Goal: Task Accomplishment & Management: Manage account settings

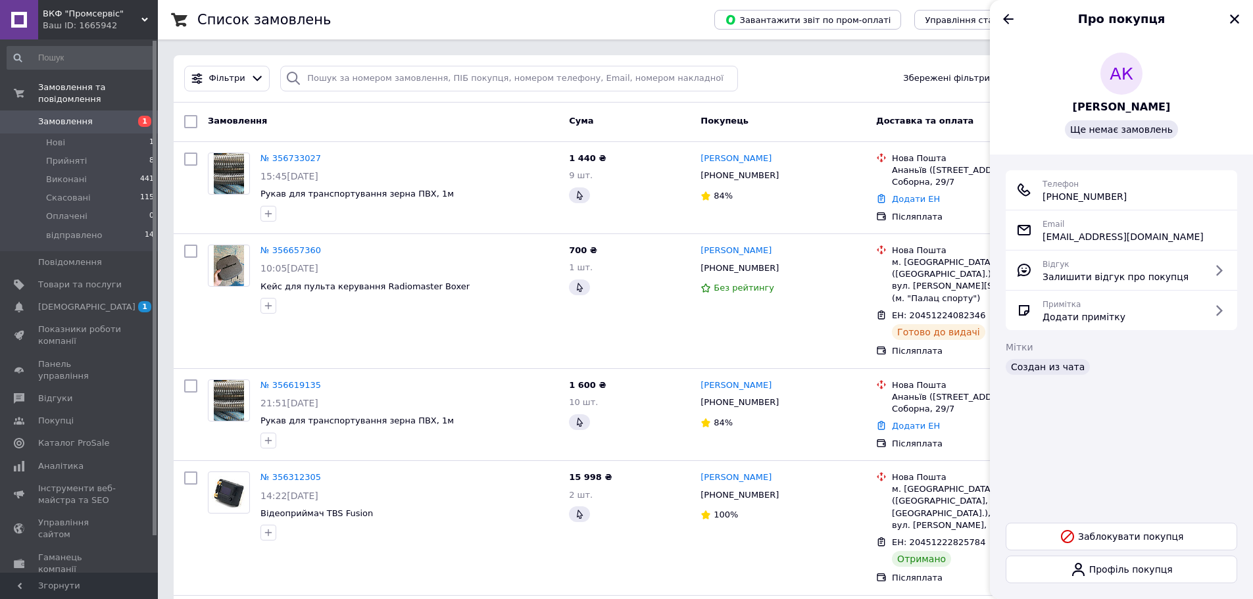
click at [76, 116] on span "Замовлення" at bounding box center [65, 122] width 55 height 12
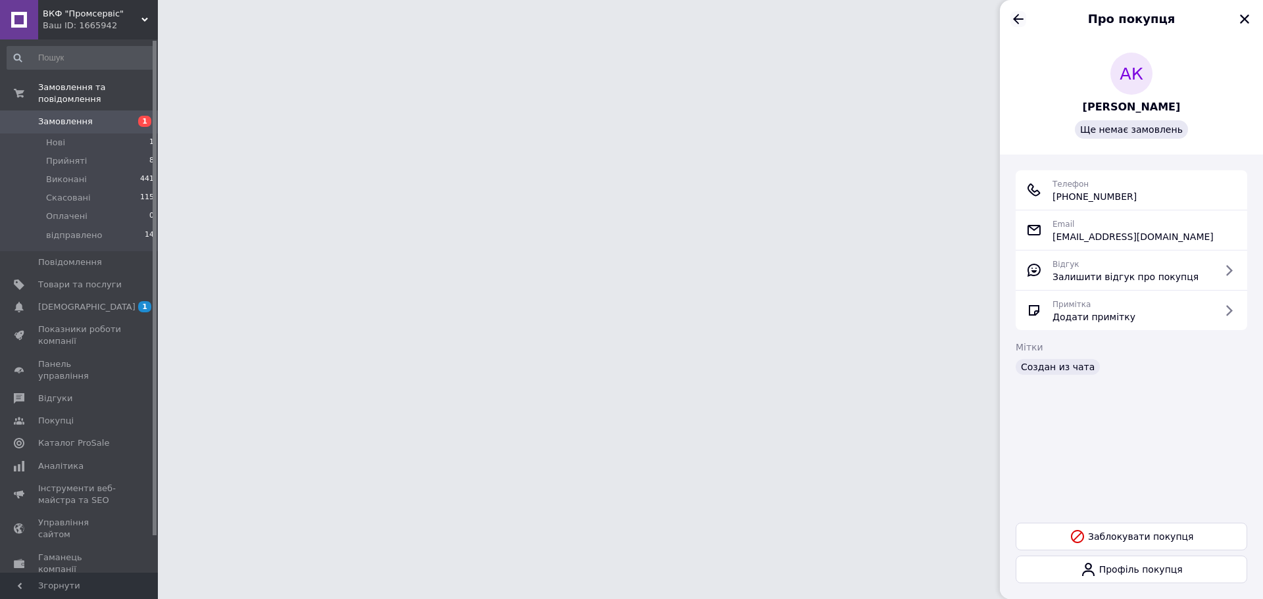
click at [1011, 11] on icon "Назад" at bounding box center [1018, 19] width 16 height 16
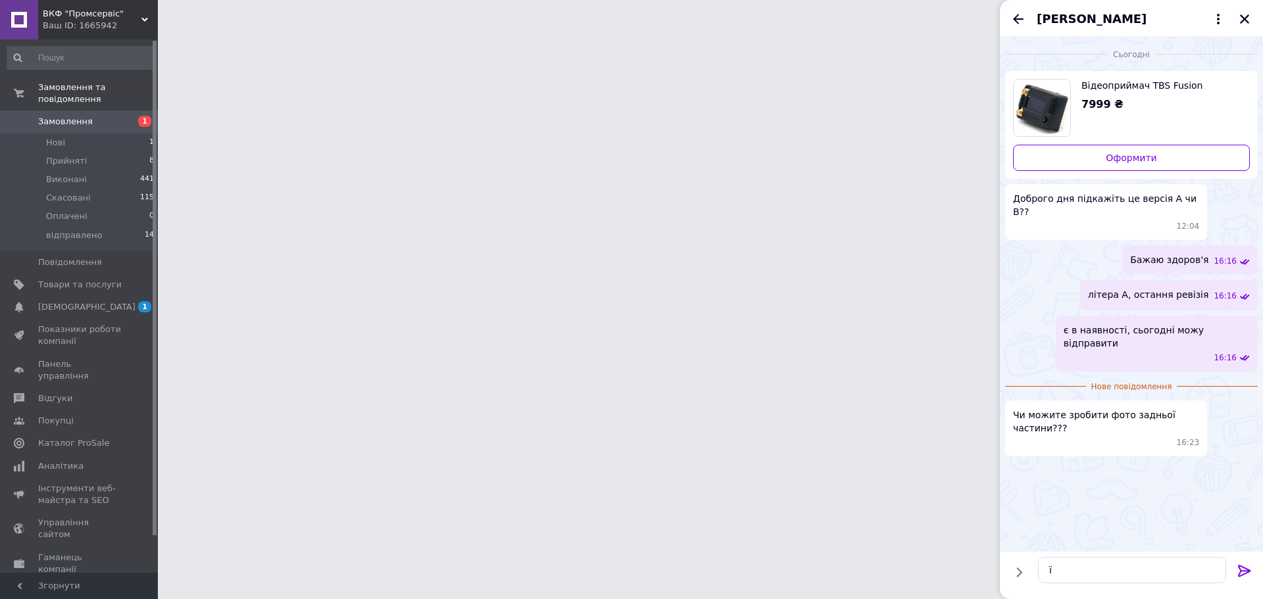
click at [1011, 14] on icon "Назад" at bounding box center [1018, 19] width 16 height 16
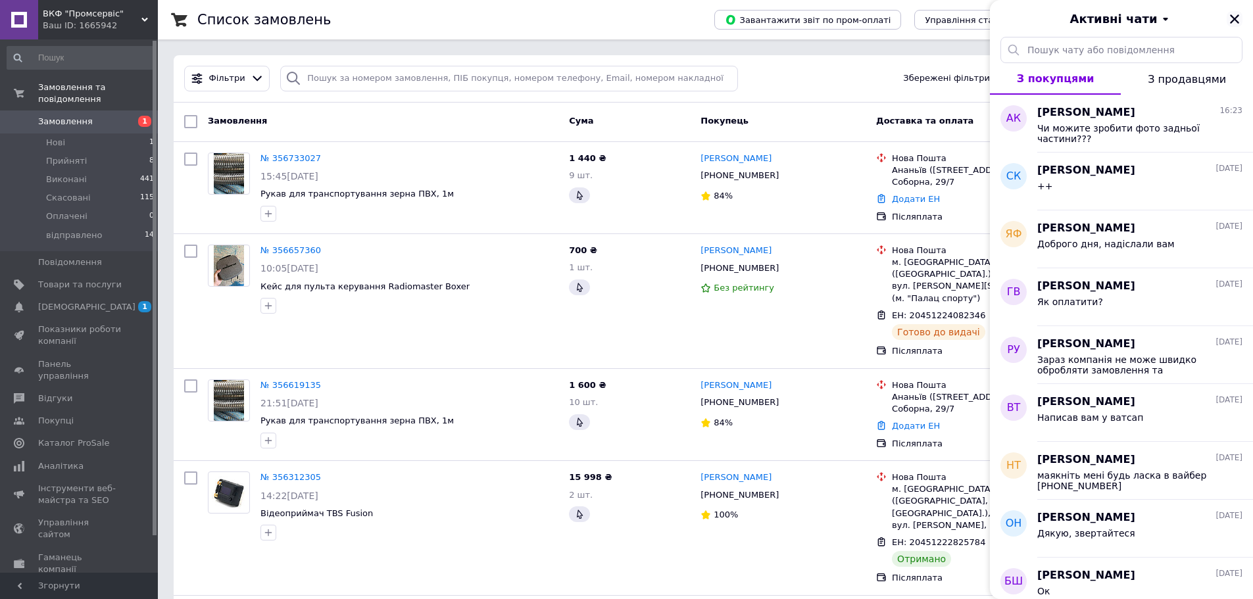
click at [1230, 17] on button "Закрити" at bounding box center [1235, 19] width 16 height 16
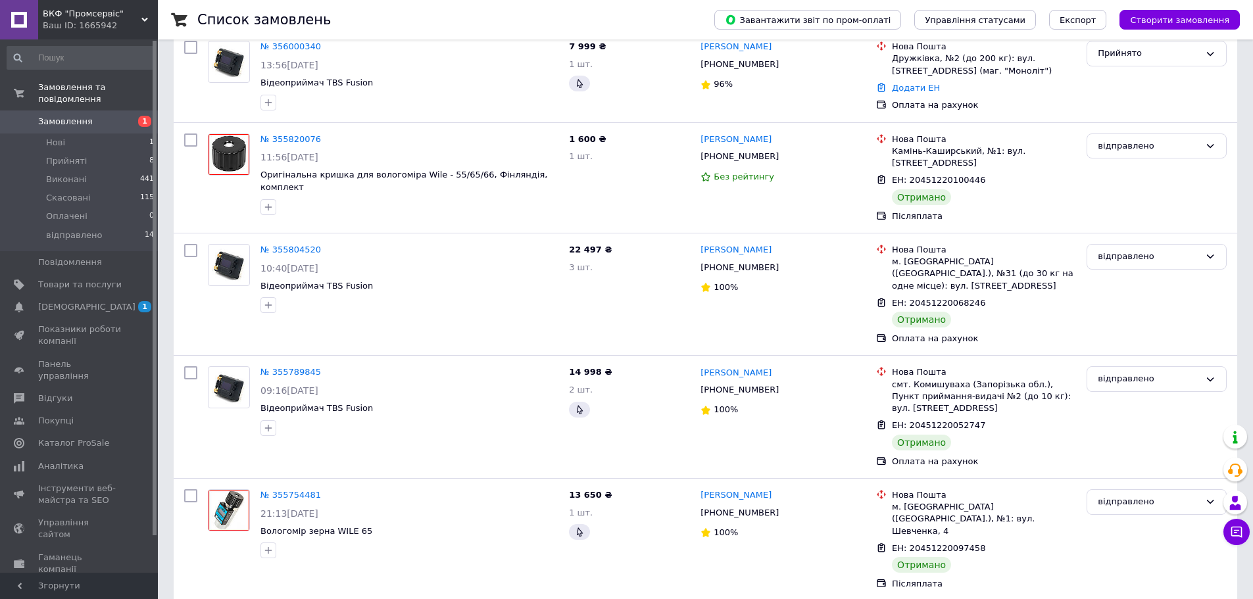
scroll to position [1572, 0]
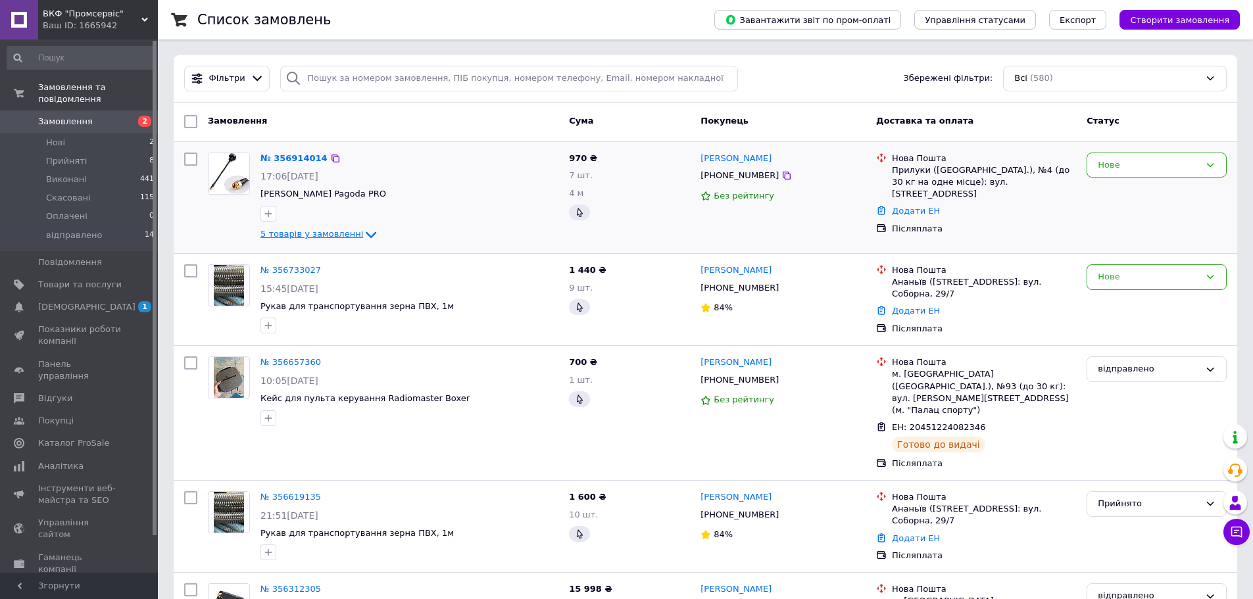
click at [363, 234] on icon at bounding box center [371, 235] width 16 height 16
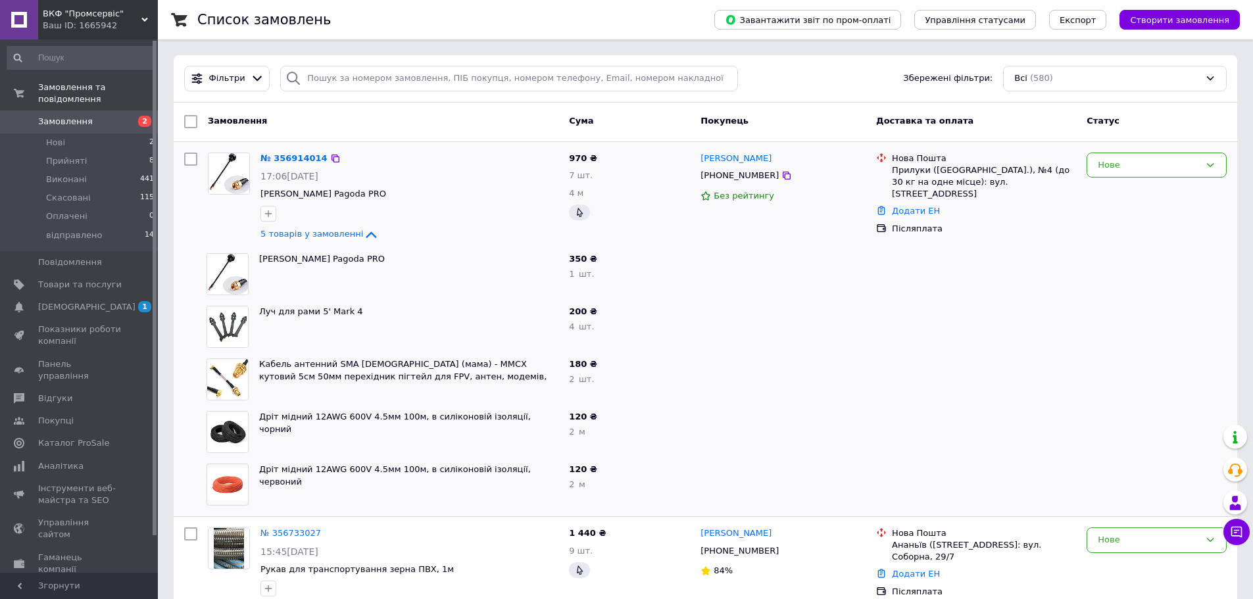
drag, startPoint x: 356, startPoint y: 233, endPoint x: 349, endPoint y: 244, distance: 12.8
click at [363, 235] on icon at bounding box center [371, 235] width 16 height 16
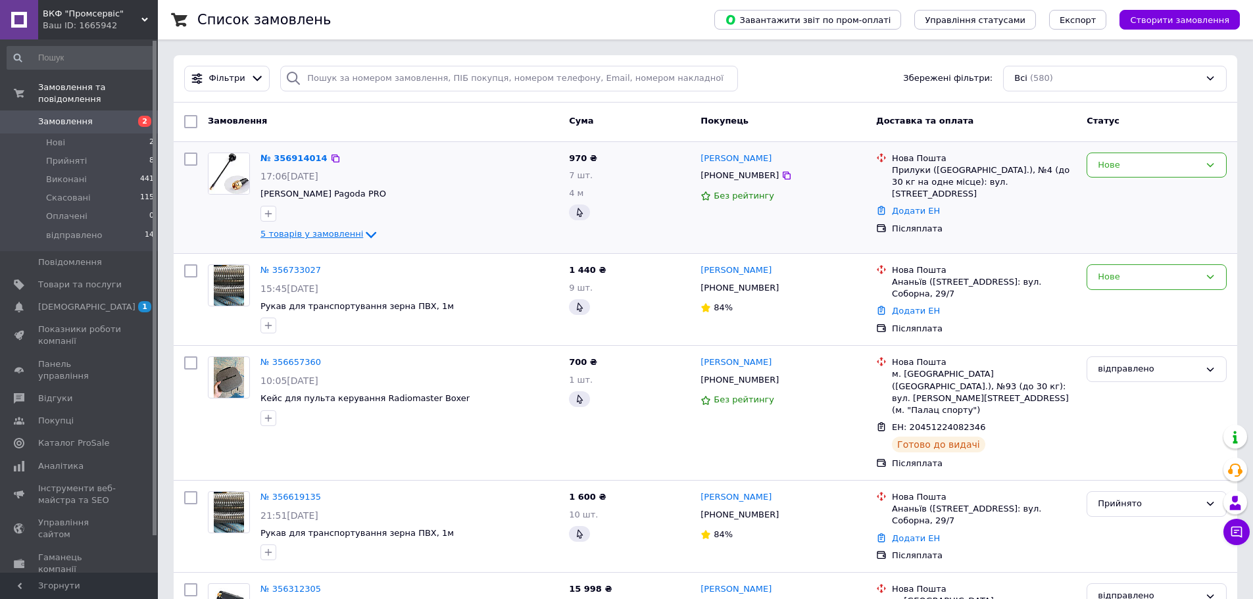
click at [366, 235] on icon at bounding box center [371, 235] width 11 height 7
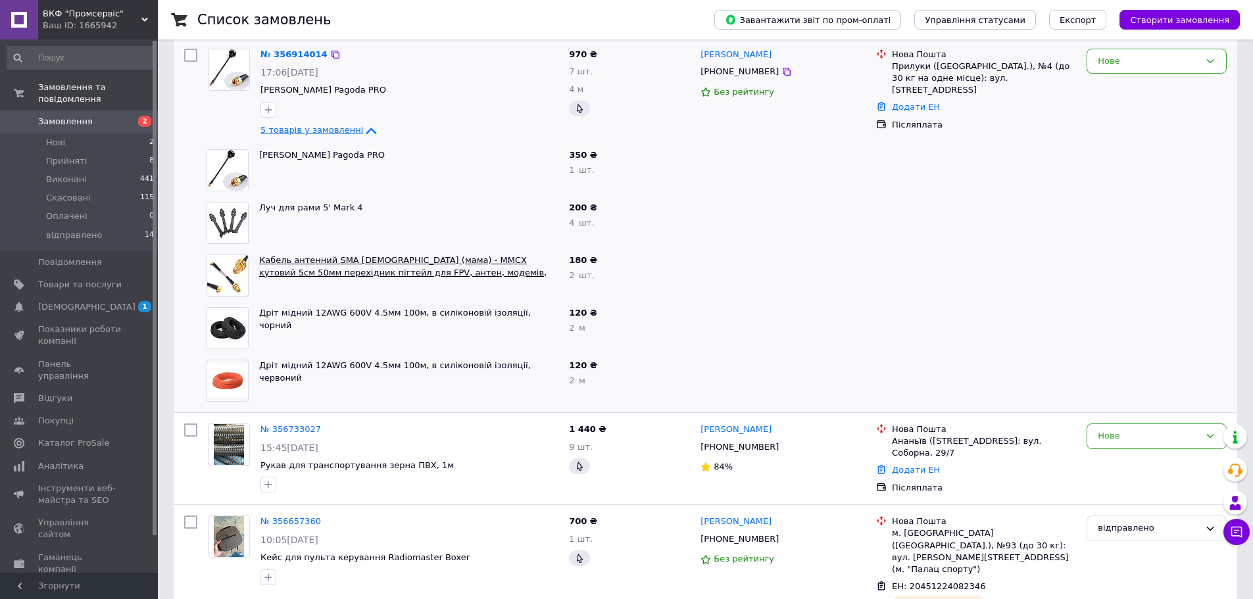
scroll to position [132, 0]
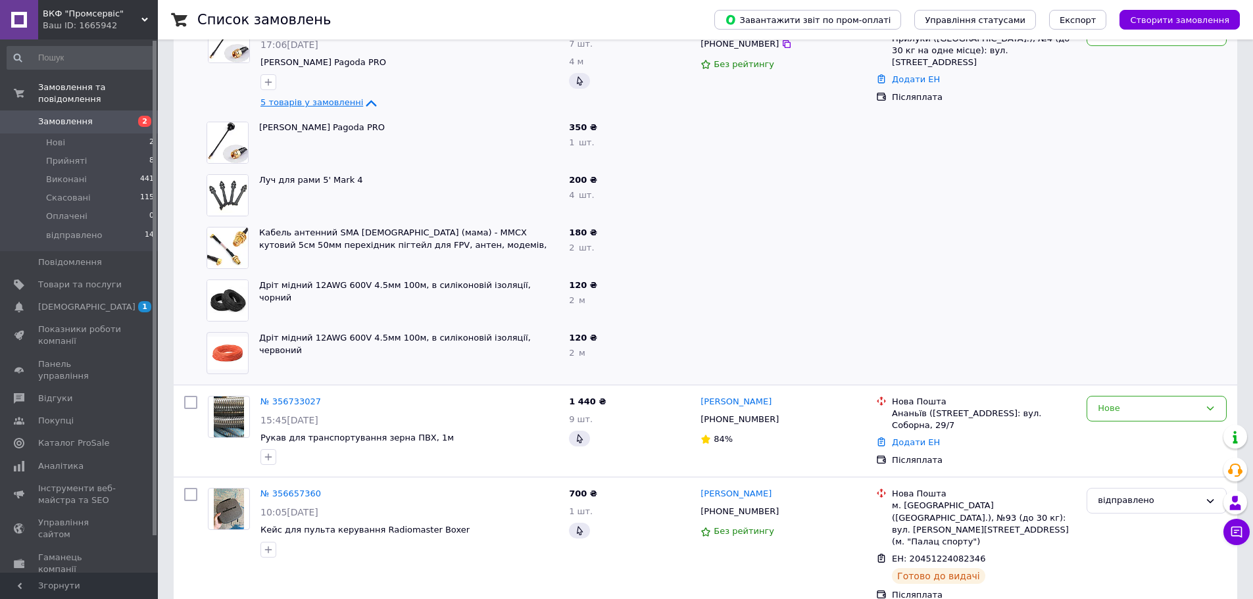
drag, startPoint x: 514, startPoint y: 290, endPoint x: 529, endPoint y: 294, distance: 15.6
click at [529, 294] on div "Дріт мідний 12AWG 600V 4.5мм 100м, в силіконовій ізоляції, чорний" at bounding box center [409, 300] width 310 height 53
click at [532, 287] on span "Дріт мідний 12AWG 600V 4.5мм 100м, в силіконовій ізоляції, чорний" at bounding box center [408, 292] width 299 height 24
drag, startPoint x: 533, startPoint y: 285, endPoint x: 532, endPoint y: 320, distance: 35.5
click at [264, 287] on span "Дріт мідний 12AWG 600V 4.5мм 100м, в силіконовій ізоляції, чорний" at bounding box center [408, 292] width 299 height 24
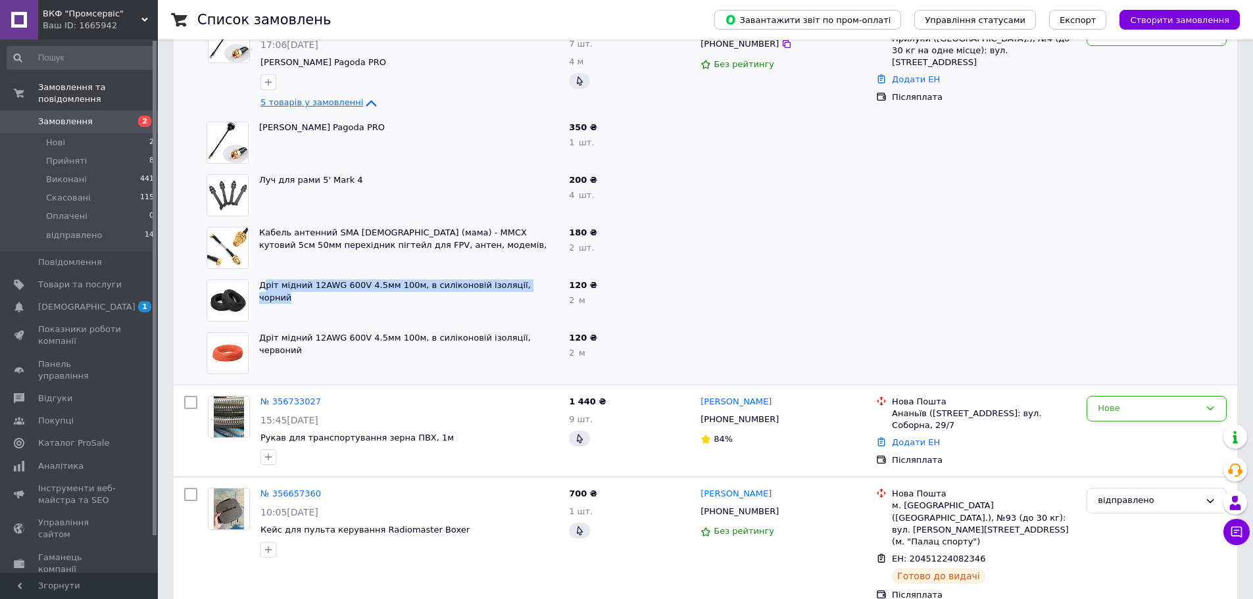
drag, startPoint x: 527, startPoint y: 307, endPoint x: 542, endPoint y: 297, distance: 17.9
click at [529, 307] on div "Дріт мідний 12AWG 600V 4.5мм 100м, в силіконовій ізоляції, чорний" at bounding box center [409, 300] width 310 height 53
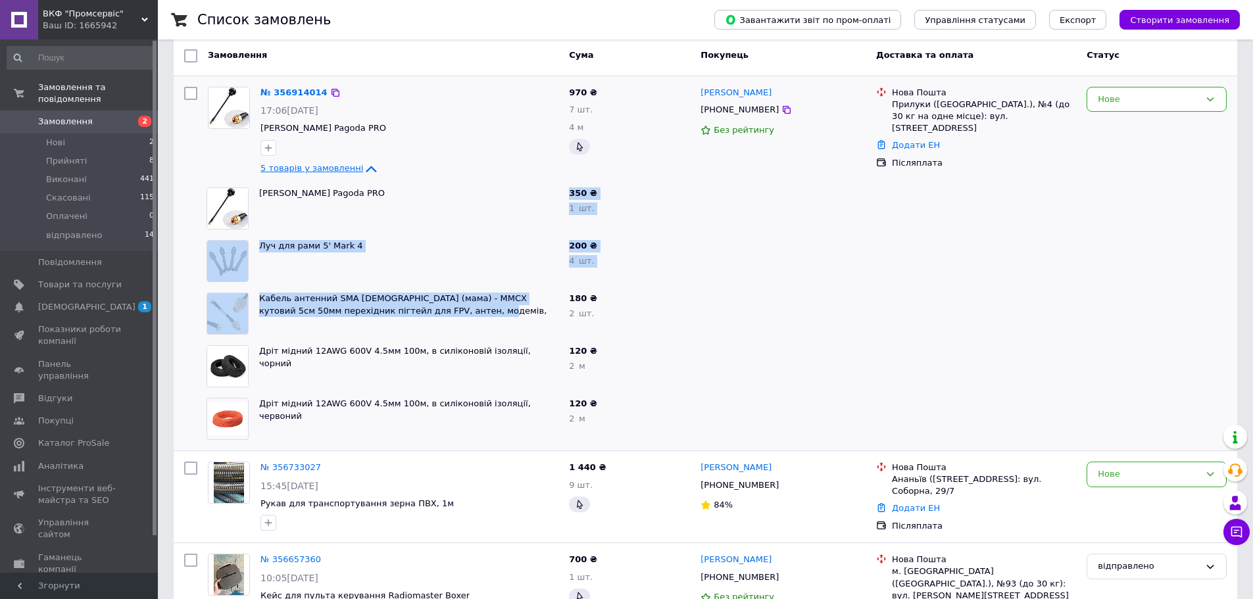
drag, startPoint x: 362, startPoint y: 292, endPoint x: 448, endPoint y: 222, distance: 111.2
click at [448, 222] on div "№ 356914014 17:06[DATE] Антена Foxeer Pagoda PRO 5 товарів у замовленні 970 ₴ 7…" at bounding box center [705, 263] width 1063 height 375
click at [416, 227] on div "[PERSON_NAME] Pagoda PRO" at bounding box center [409, 208] width 310 height 53
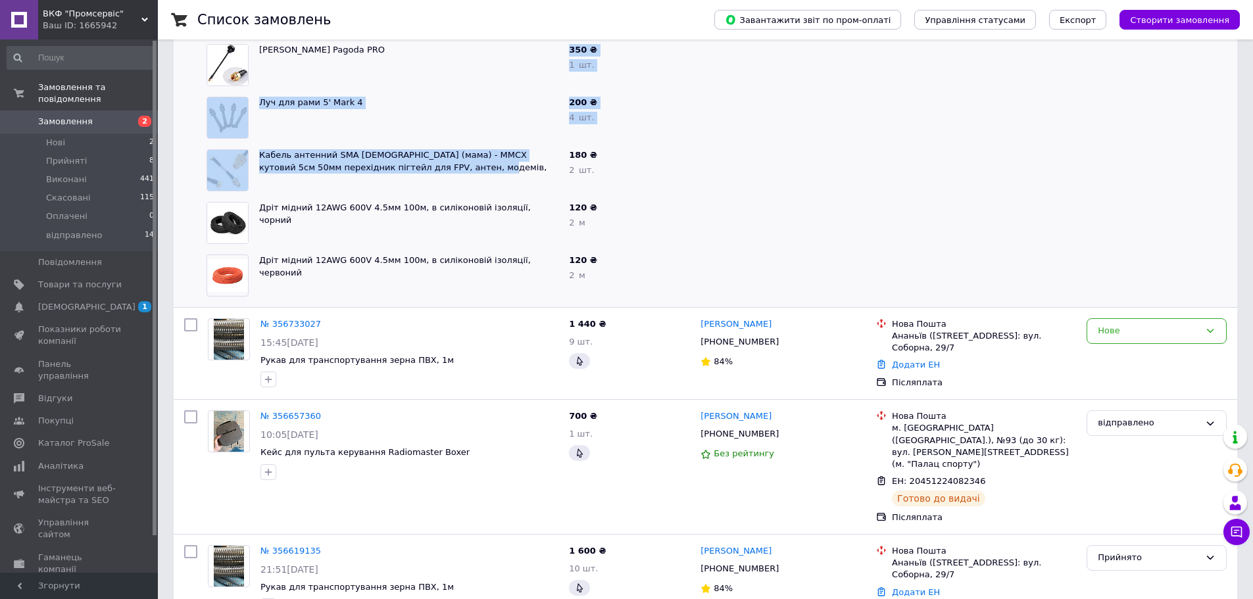
scroll to position [0, 0]
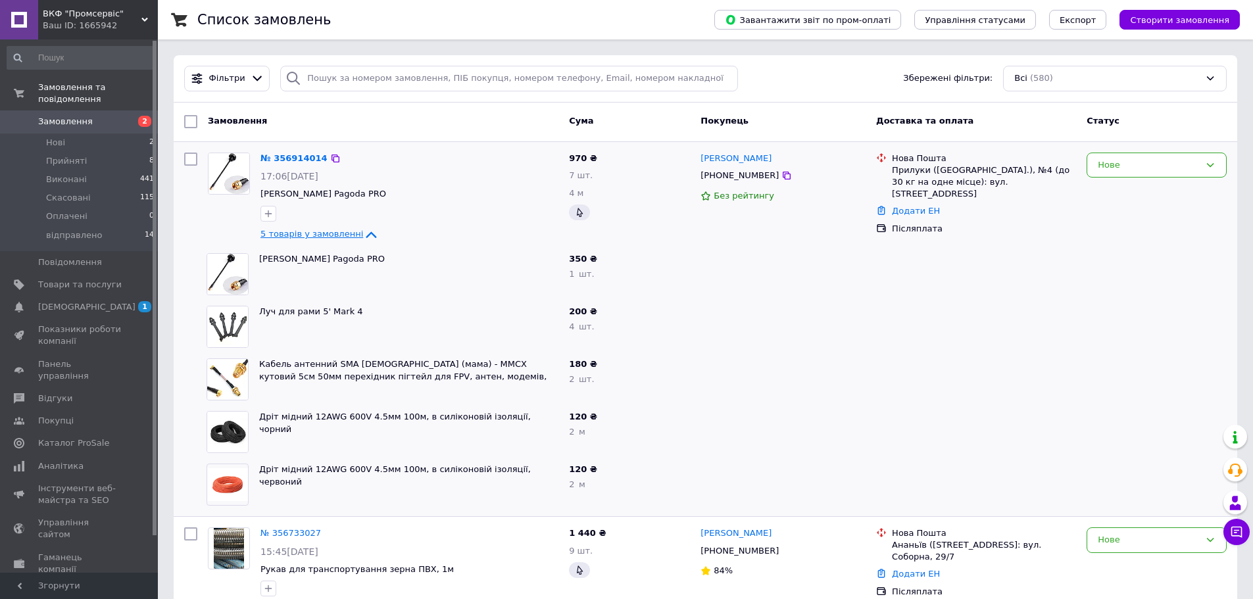
drag, startPoint x: 688, startPoint y: 379, endPoint x: 700, endPoint y: 379, distance: 11.9
click at [693, 379] on div "180 ₴ 2   шт." at bounding box center [630, 379] width 132 height 53
drag, startPoint x: 687, startPoint y: 162, endPoint x: 699, endPoint y: 165, distance: 12.9
click at [699, 165] on div "[PERSON_NAME]" at bounding box center [783, 158] width 168 height 15
copy link "[PERSON_NAME]"
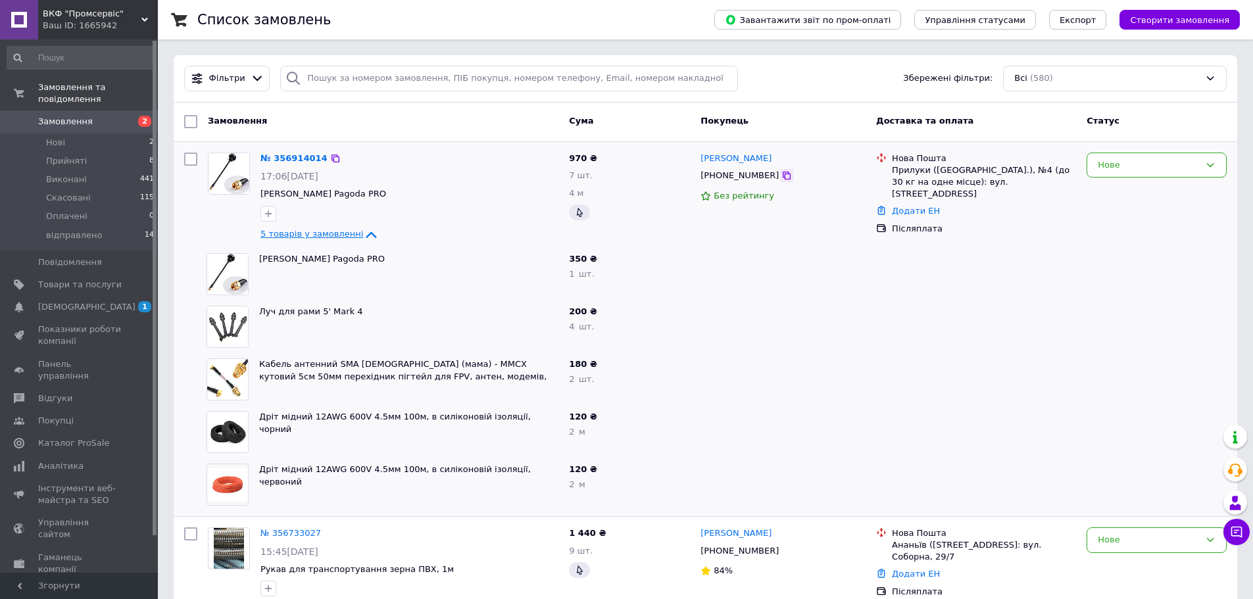
click at [781, 177] on icon at bounding box center [786, 175] width 11 height 11
click at [363, 234] on icon at bounding box center [371, 235] width 16 height 16
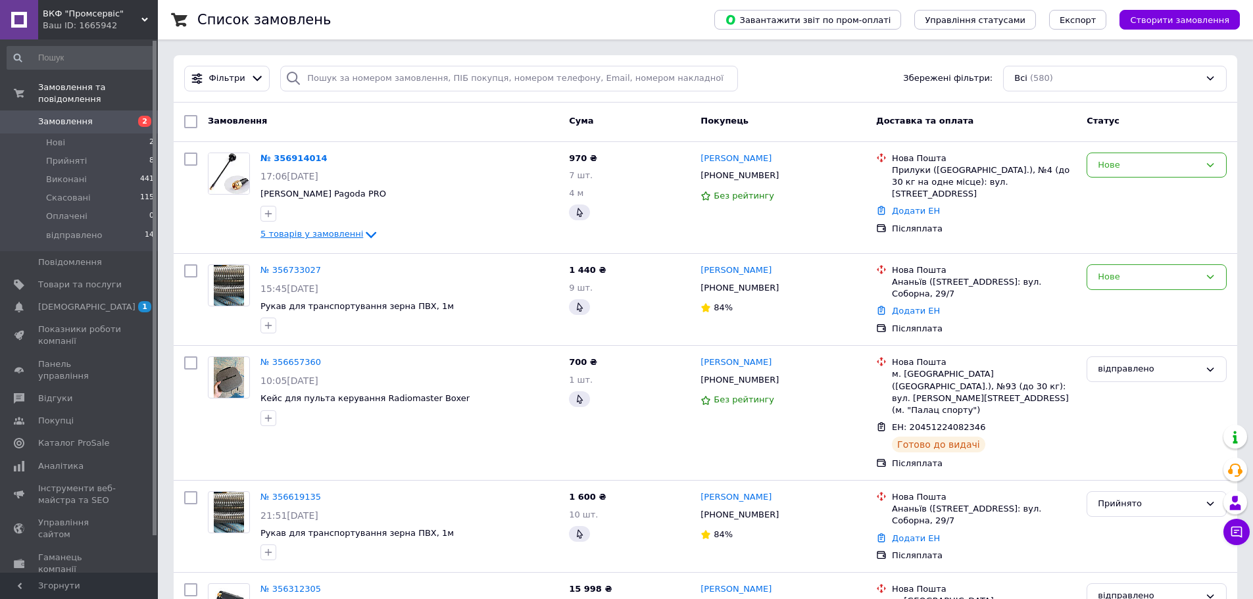
click at [363, 233] on icon at bounding box center [371, 235] width 16 height 16
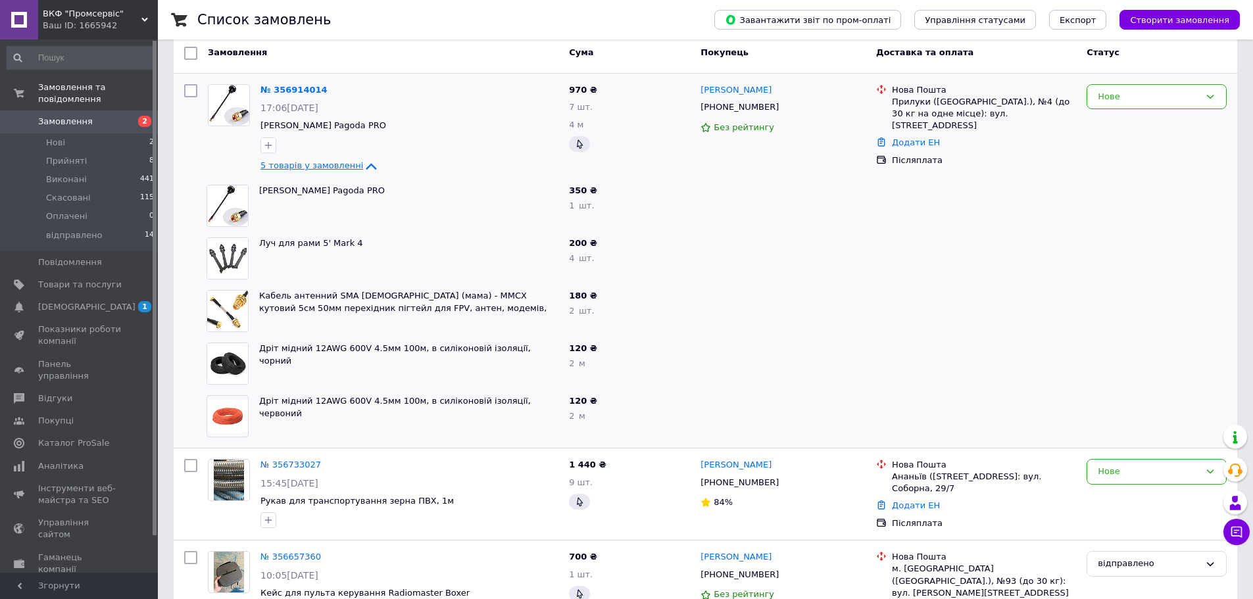
scroll to position [66, 0]
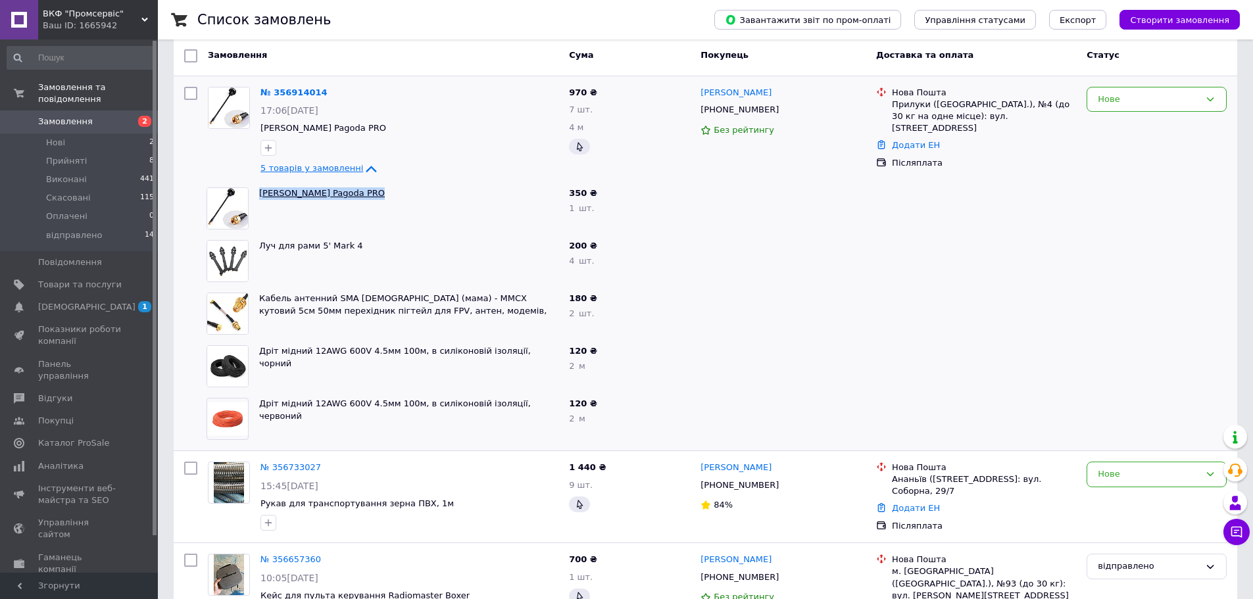
drag, startPoint x: 366, startPoint y: 197, endPoint x: 262, endPoint y: 198, distance: 104.6
click at [259, 200] on div "[PERSON_NAME] Pagoda PRO" at bounding box center [409, 208] width 310 height 53
copy link "[PERSON_NAME] Pagoda PRO"
drag, startPoint x: 994, startPoint y: 119, endPoint x: 1034, endPoint y: 117, distance: 40.2
click at [992, 116] on div "Прилуки ([GEOGRAPHIC_DATA].), №4 (до 30 кг на одне місце): вул. [STREET_ADDRESS]" at bounding box center [984, 117] width 184 height 36
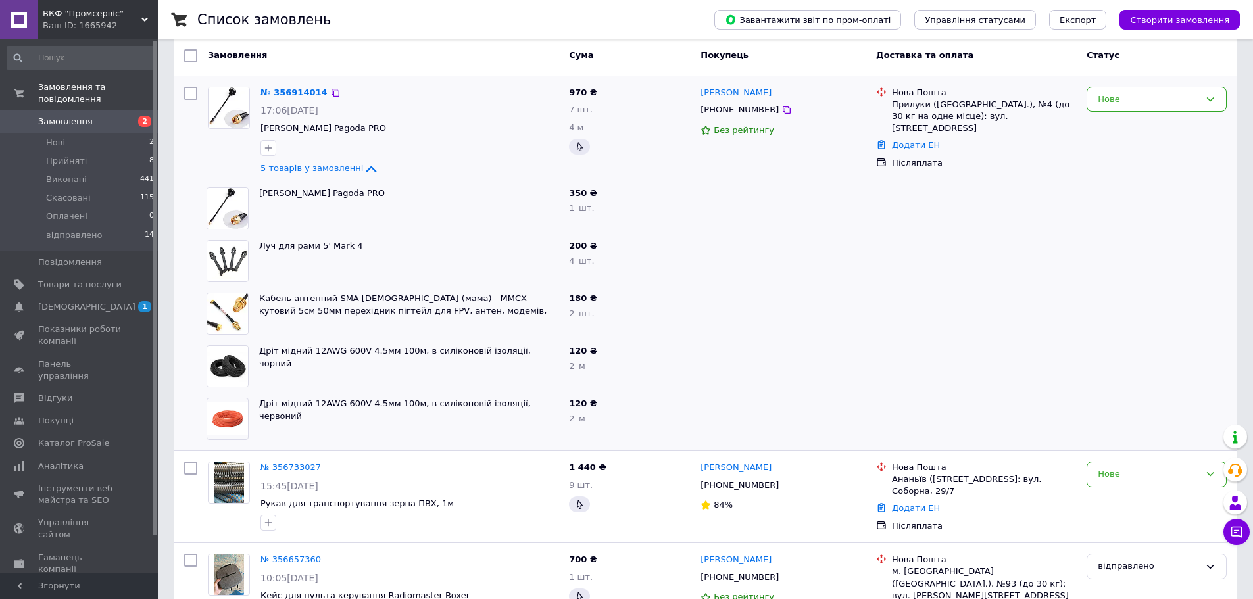
drag, startPoint x: 1044, startPoint y: 115, endPoint x: 892, endPoint y: 104, distance: 152.3
click at [892, 104] on div "Прилуки ([GEOGRAPHIC_DATA].), №4 (до 30 кг на одне місце): вул. [STREET_ADDRESS]" at bounding box center [984, 117] width 184 height 36
copy div "Прилуки ([GEOGRAPHIC_DATA].), №4 (до 30 кг на одне місце): вул. [STREET_ADDRESS]"
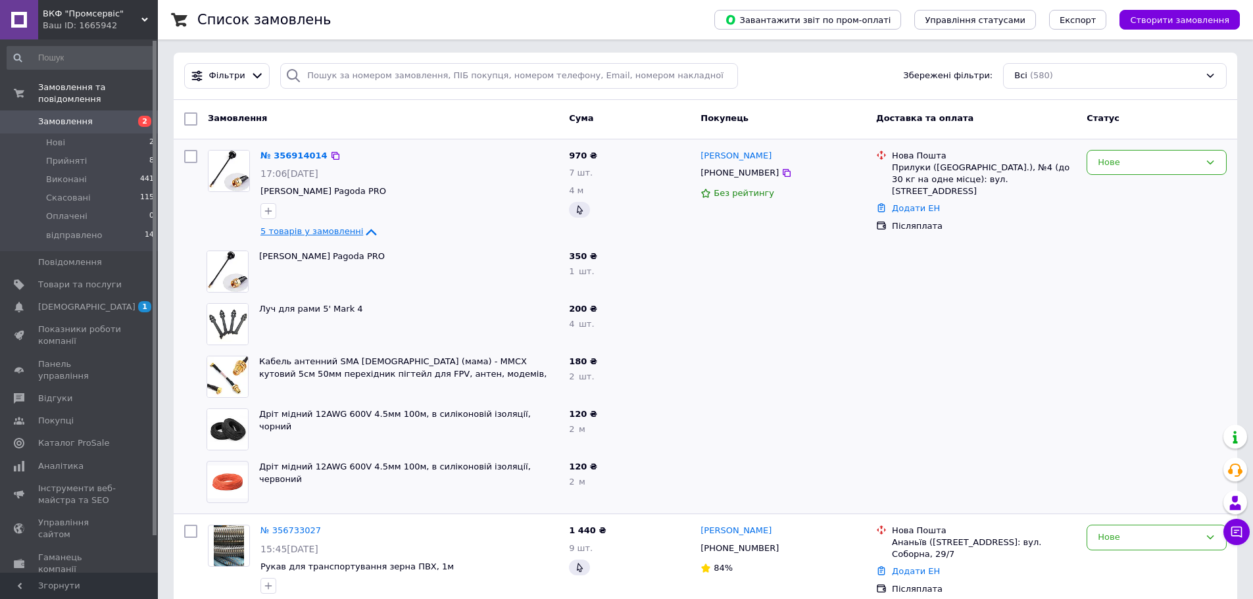
scroll to position [0, 0]
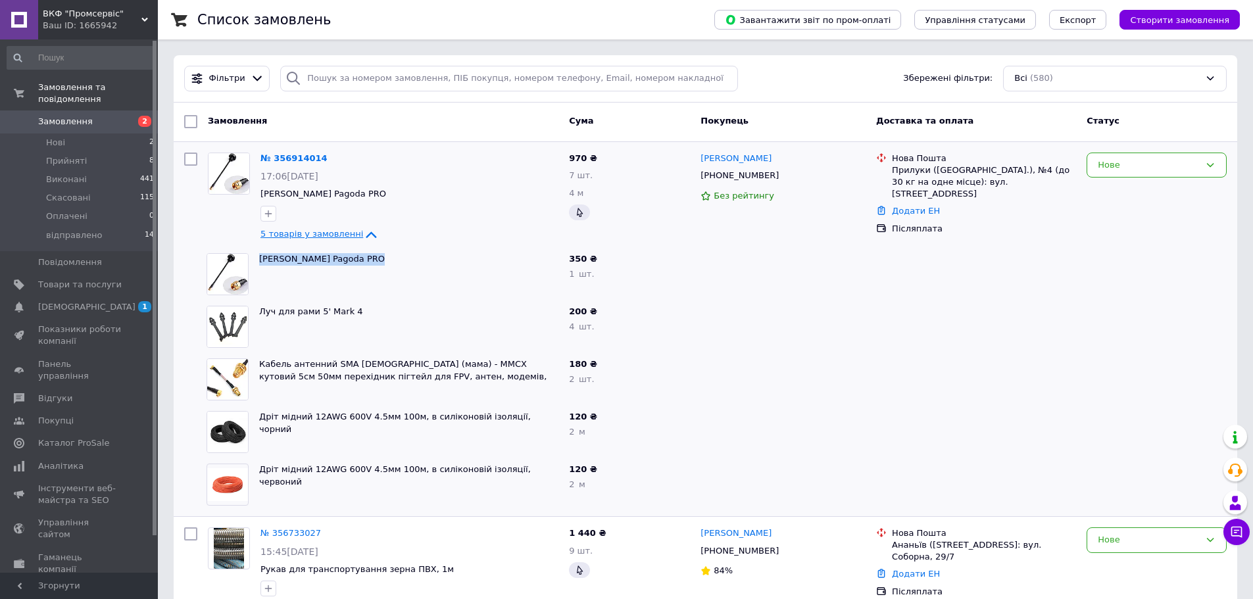
drag, startPoint x: 372, startPoint y: 261, endPoint x: 258, endPoint y: 266, distance: 113.9
click at [258, 266] on div "[PERSON_NAME] Pagoda PRO" at bounding box center [409, 274] width 310 height 53
copy link "[PERSON_NAME] Pagoda PRO"
drag, startPoint x: 760, startPoint y: 158, endPoint x: 701, endPoint y: 164, distance: 58.8
click at [701, 164] on div "[PERSON_NAME]" at bounding box center [783, 158] width 168 height 15
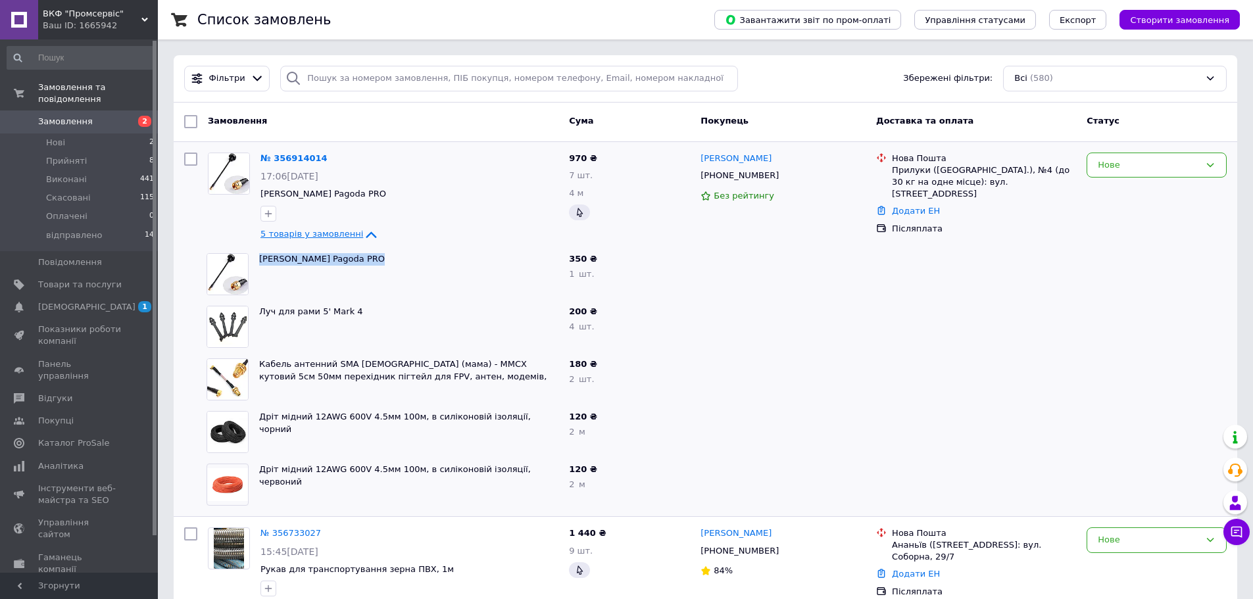
copy link "[PERSON_NAME]"
click at [330, 159] on icon at bounding box center [335, 158] width 11 height 11
drag, startPoint x: 358, startPoint y: 260, endPoint x: 258, endPoint y: 259, distance: 99.3
click at [258, 259] on div "[PERSON_NAME] Pagoda PRO" at bounding box center [409, 274] width 310 height 53
copy link "[PERSON_NAME] Pagoda PRO"
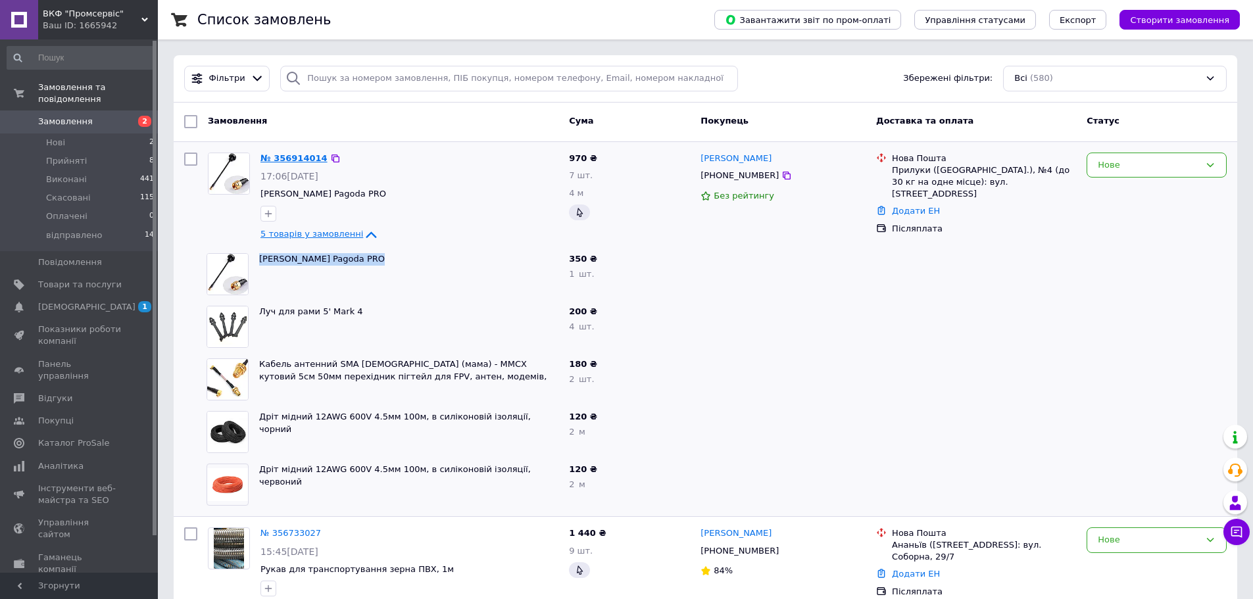
click at [290, 157] on link "№ 356914014" at bounding box center [293, 158] width 67 height 10
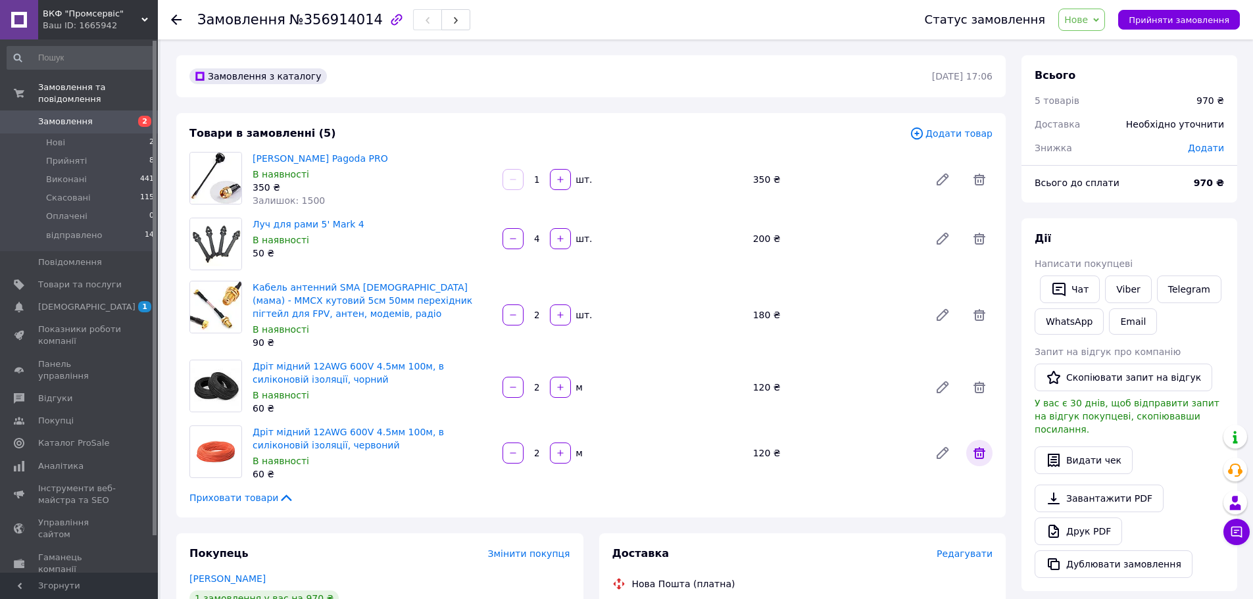
click at [975, 452] on icon at bounding box center [979, 453] width 12 height 12
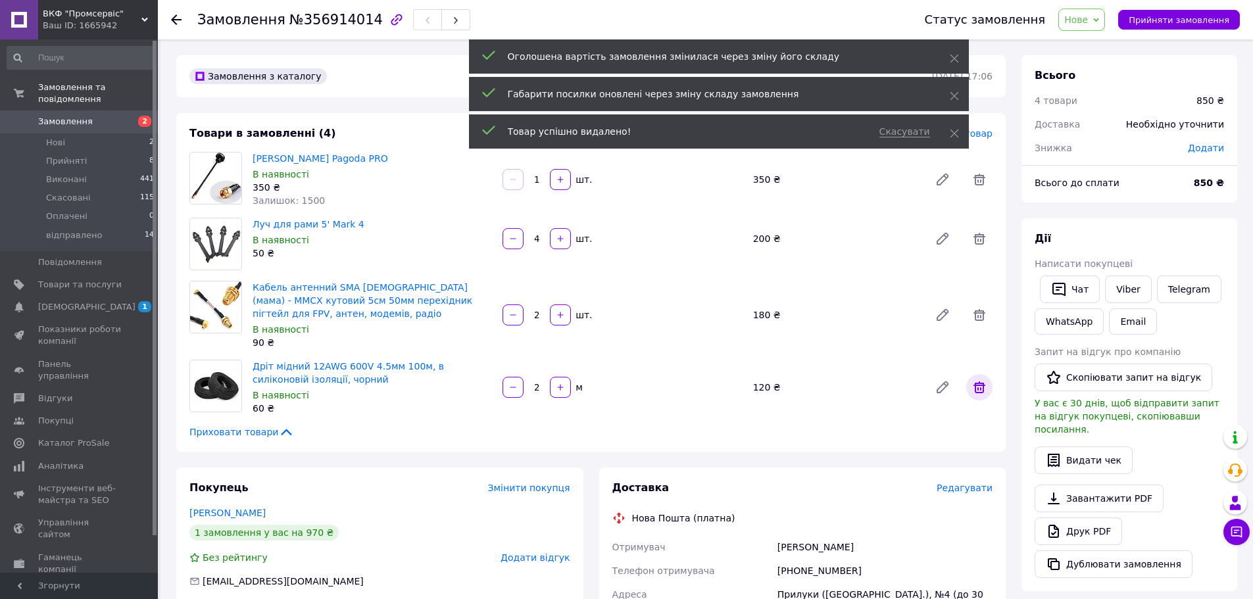
click at [972, 383] on icon at bounding box center [979, 387] width 16 height 16
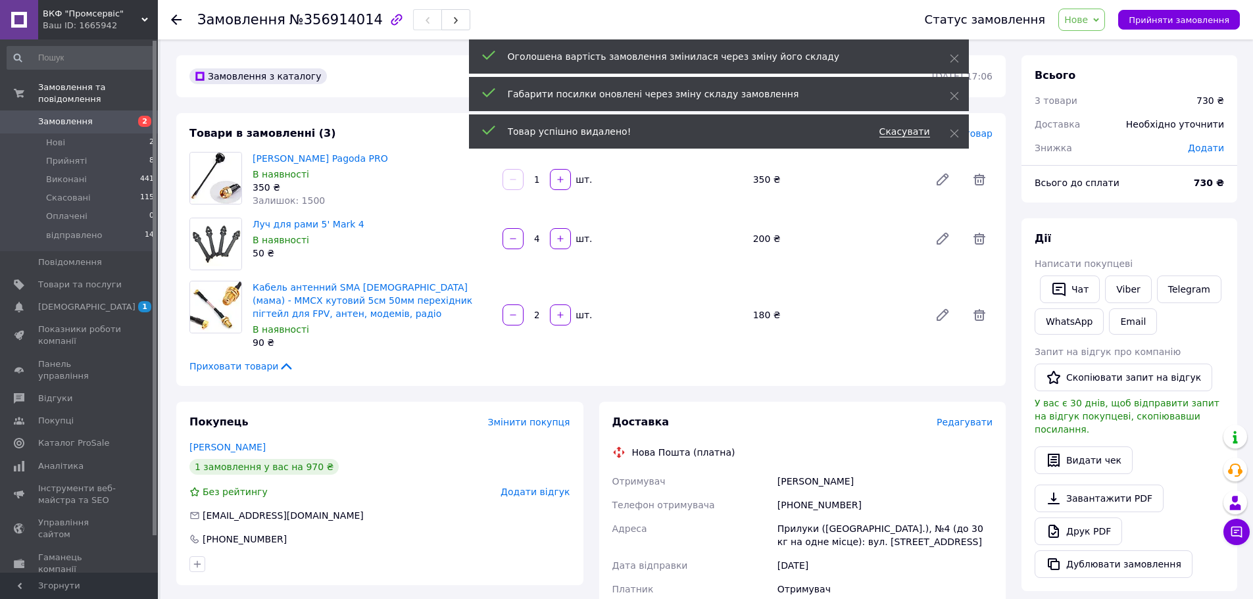
click at [907, 135] on span "Скасувати" at bounding box center [904, 131] width 51 height 11
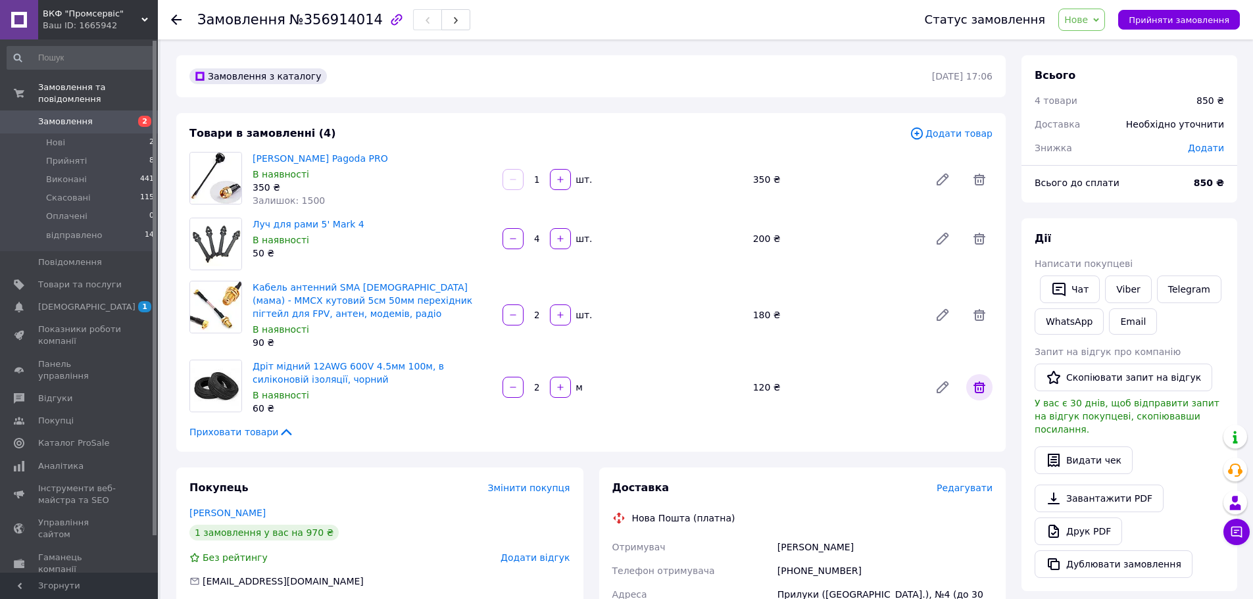
click at [982, 383] on icon at bounding box center [979, 387] width 12 height 12
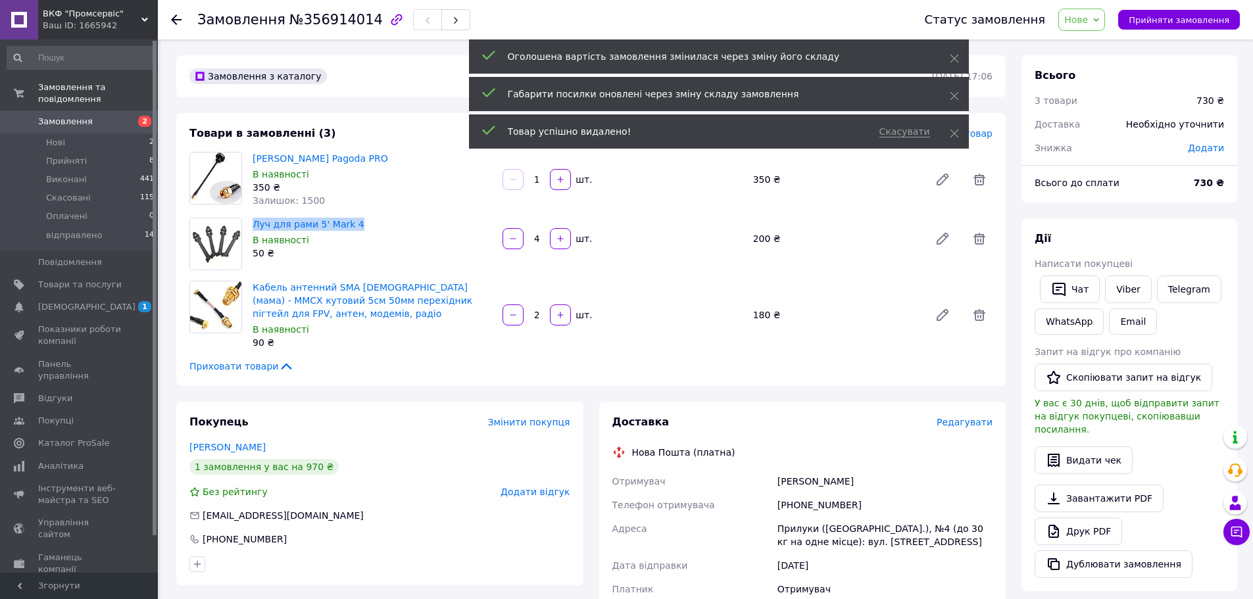
drag, startPoint x: 285, startPoint y: 226, endPoint x: 252, endPoint y: 224, distance: 32.9
click at [252, 224] on div "Луч для рами 5' Mark 4 В наявності 50 ₴" at bounding box center [372, 238] width 250 height 47
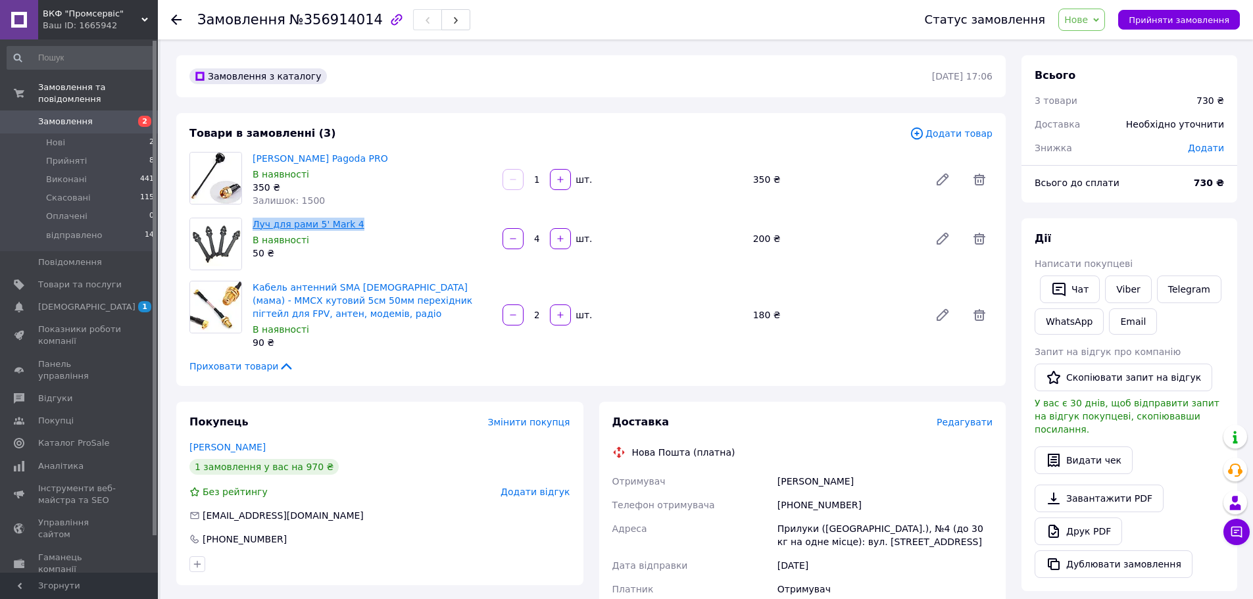
copy link "Луч для рами 5' Mark 4"
click at [760, 315] on div "180 ₴" at bounding box center [836, 315] width 176 height 18
click at [285, 158] on link "[PERSON_NAME] Pagoda PRO" at bounding box center [320, 158] width 135 height 11
type input "1"
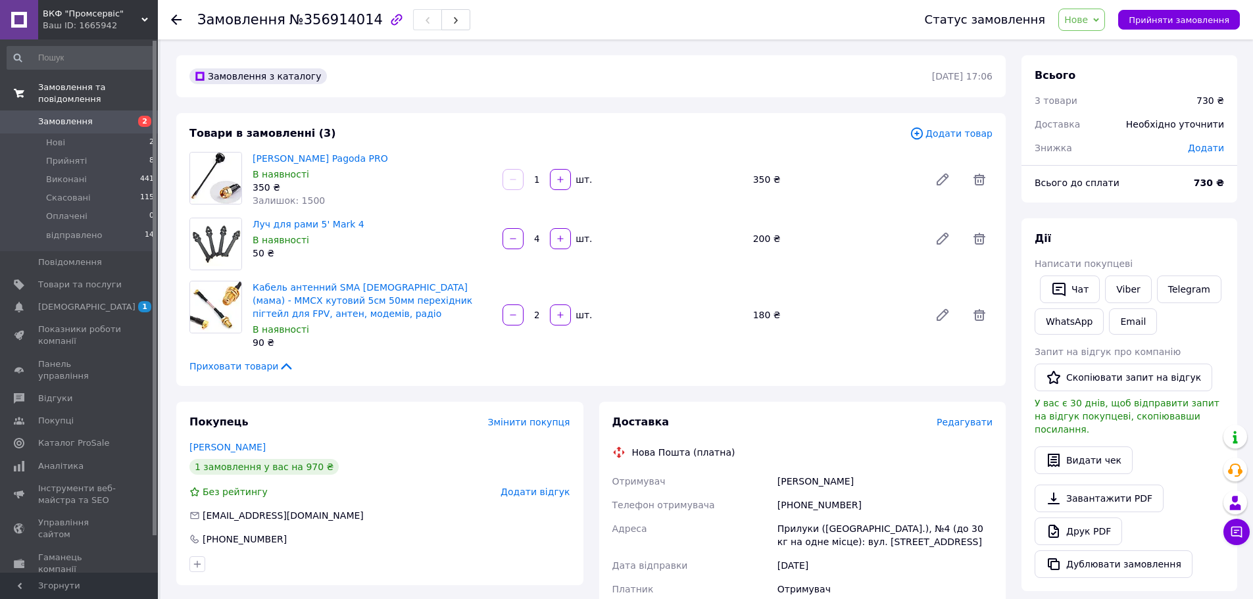
click at [78, 93] on span "Замовлення та повідомлення" at bounding box center [98, 94] width 120 height 24
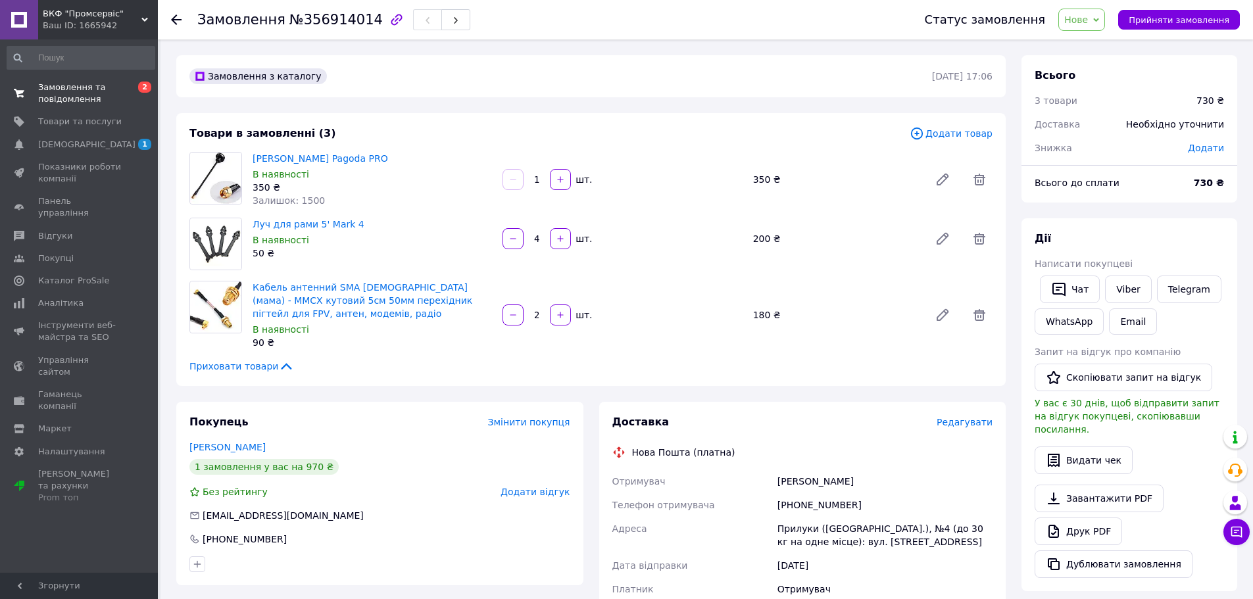
click at [69, 104] on span "Замовлення та повідомлення" at bounding box center [80, 94] width 84 height 24
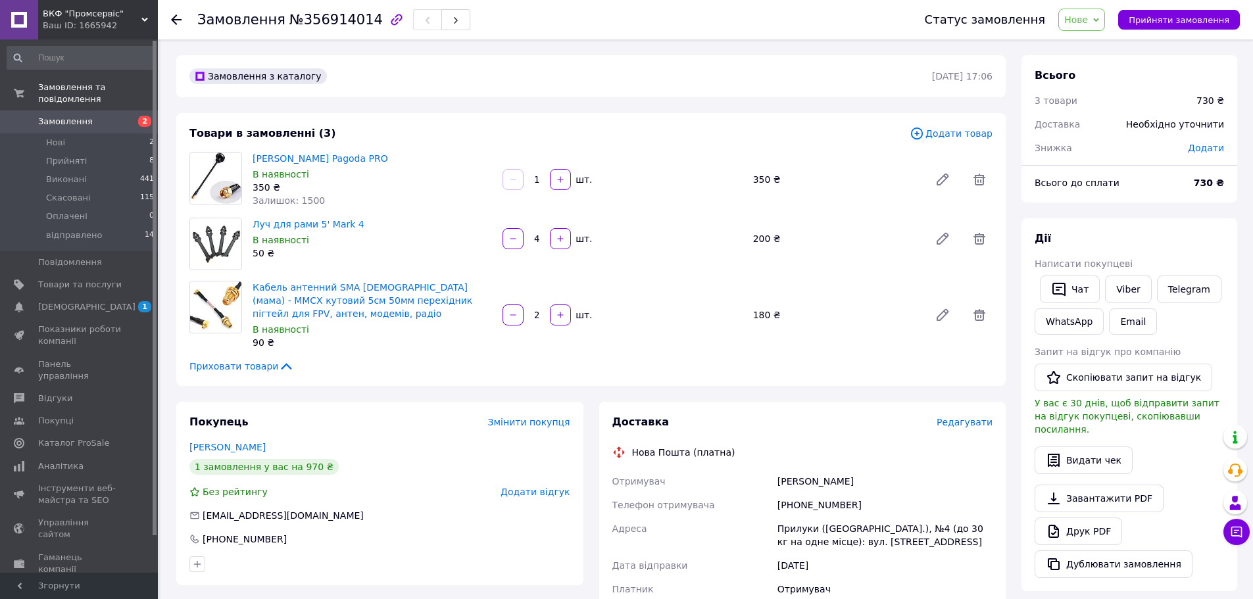
click at [66, 116] on span "Замовлення" at bounding box center [65, 122] width 55 height 12
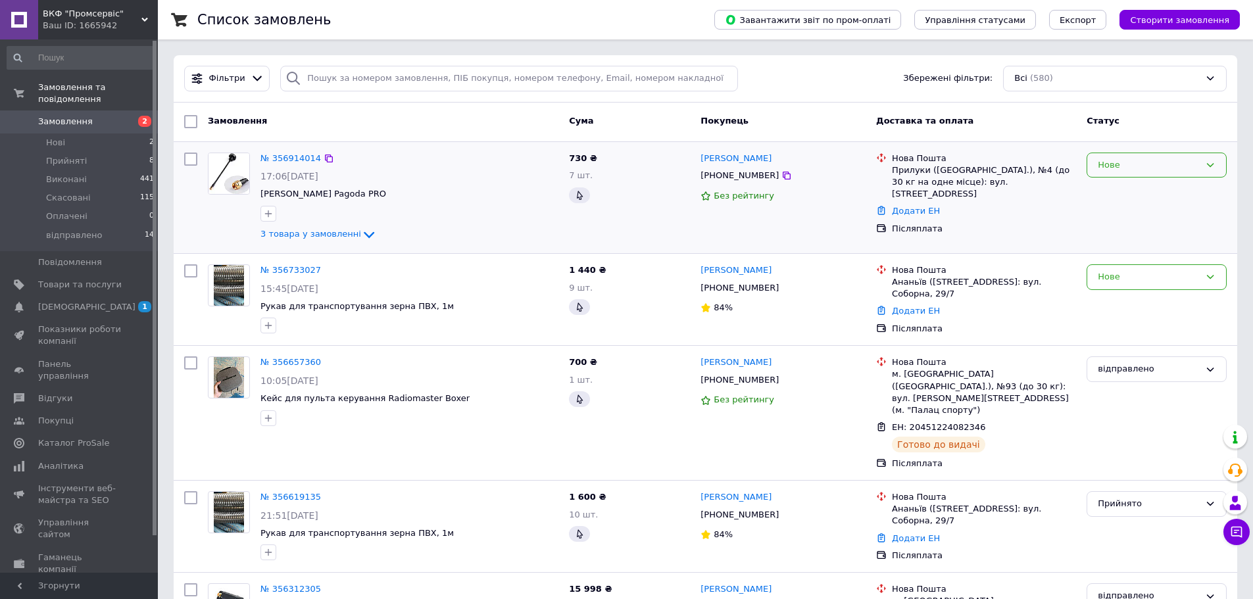
click at [1183, 153] on div "Нове" at bounding box center [1156, 166] width 140 height 26
click at [1129, 192] on li "Прийнято" at bounding box center [1156, 192] width 139 height 24
click at [1207, 165] on icon at bounding box center [1210, 165] width 11 height 11
click at [1130, 240] on li "Оплачено" at bounding box center [1156, 240] width 139 height 24
click at [1181, 165] on div "Оплачено" at bounding box center [1149, 165] width 102 height 14
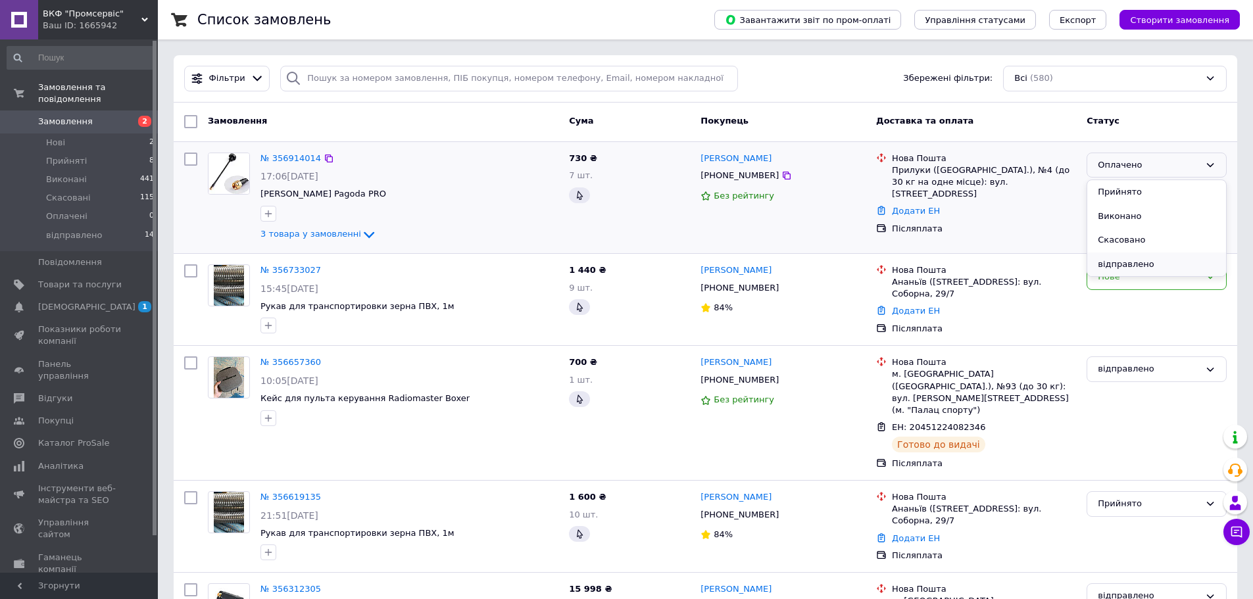
click at [1138, 262] on li "відправлено" at bounding box center [1156, 265] width 139 height 24
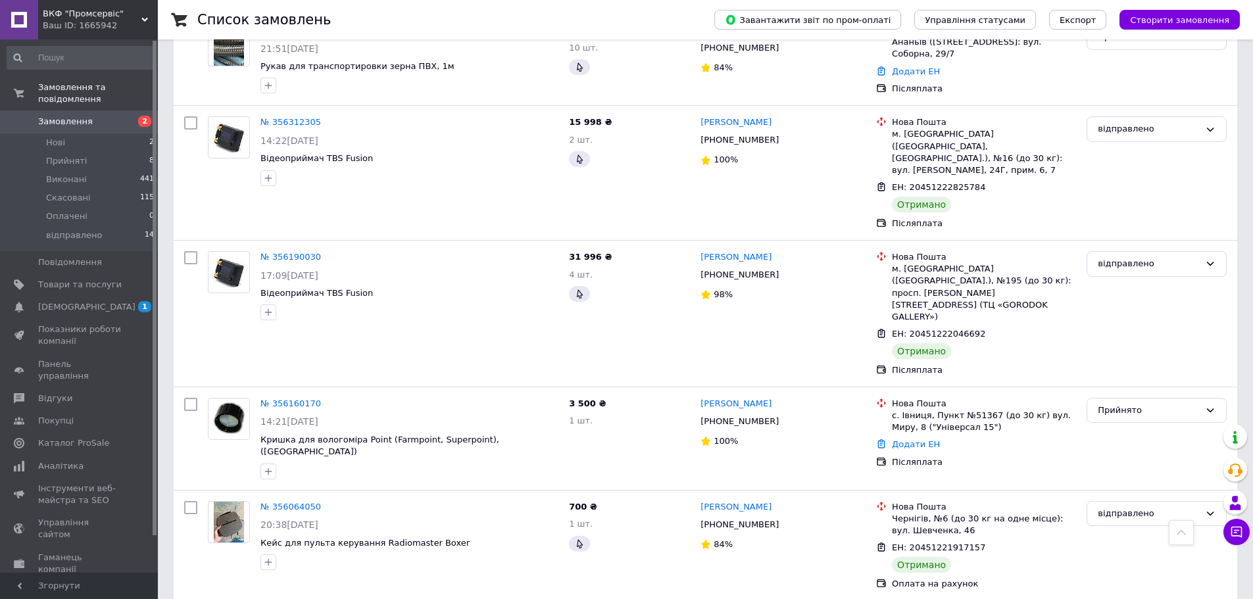
scroll to position [460, 0]
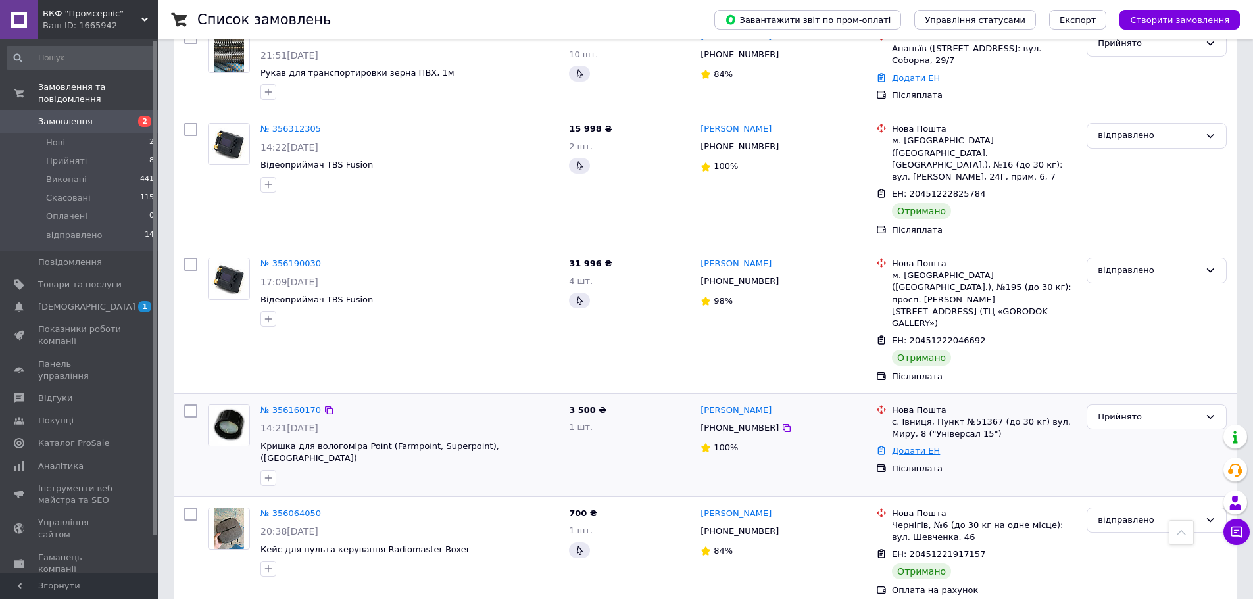
click at [903, 446] on link "Додати ЕН" at bounding box center [916, 451] width 48 height 10
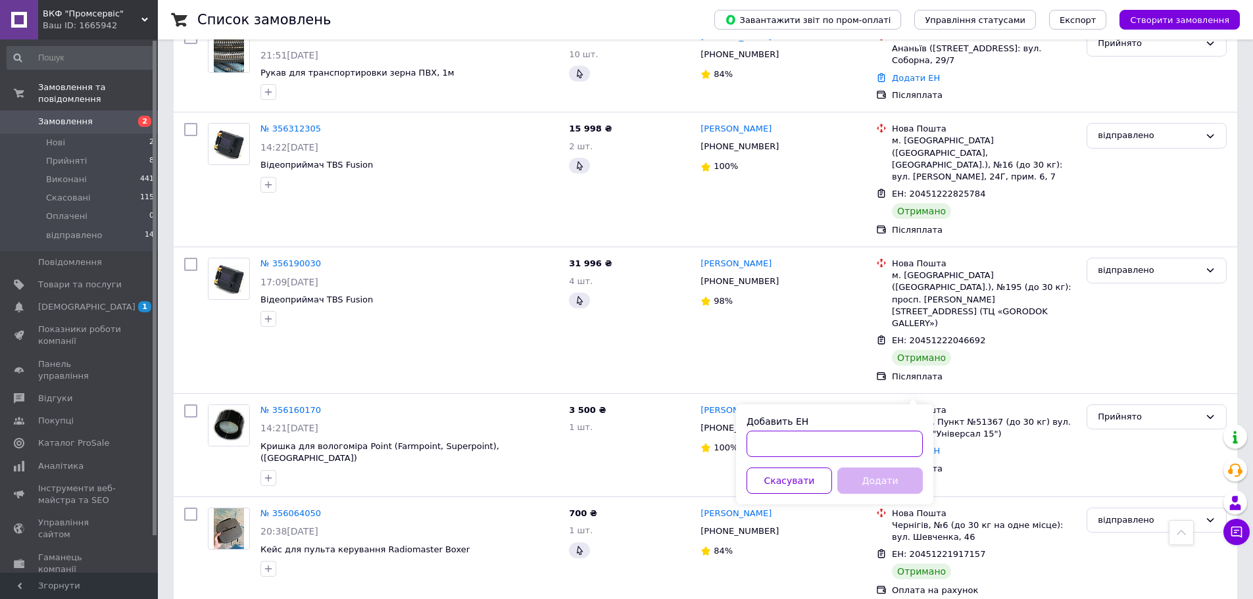
click at [842, 437] on input "Добавить ЕН" at bounding box center [834, 444] width 176 height 26
paste input "20451224864250"
type input "20451224864250"
click at [878, 478] on button "Додати" at bounding box center [879, 481] width 85 height 26
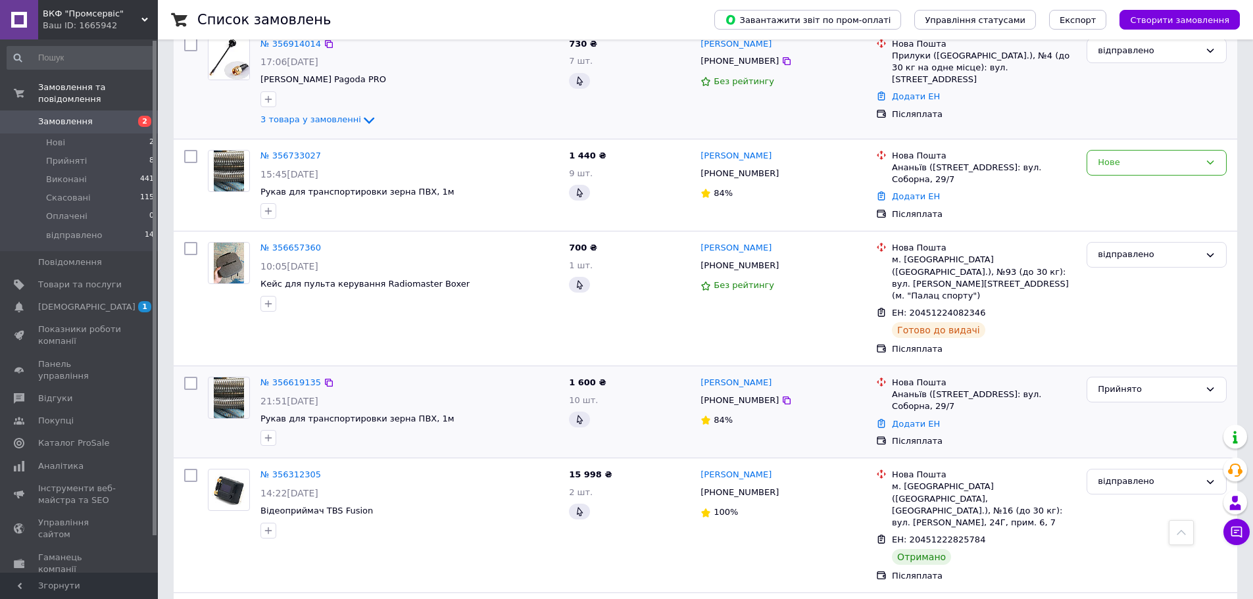
scroll to position [0, 0]
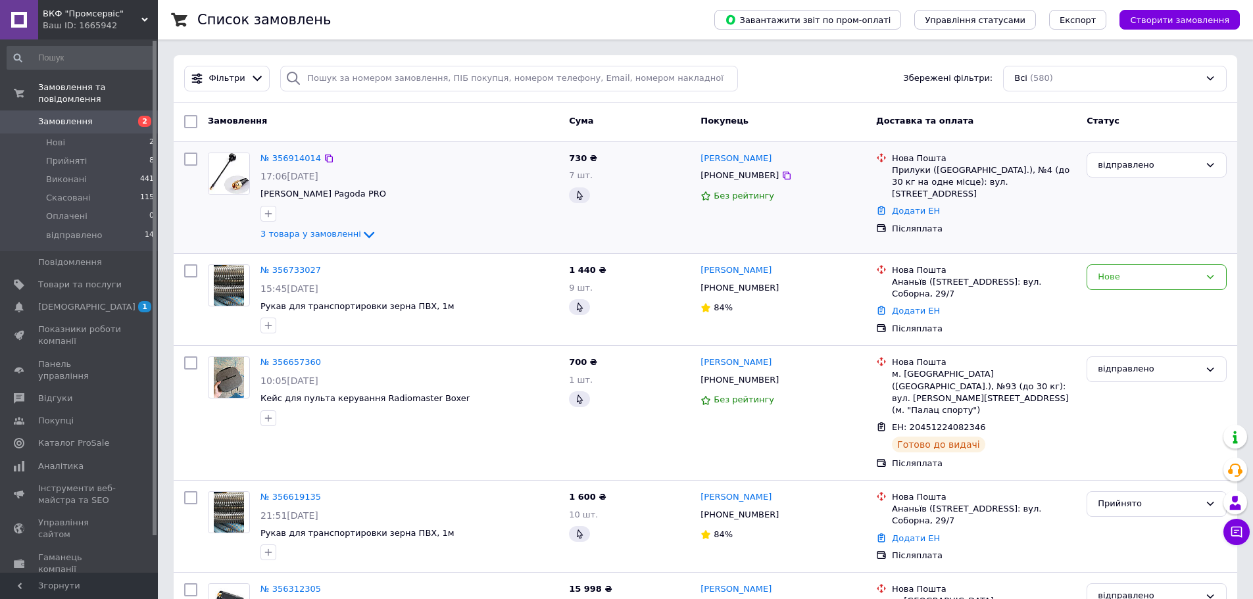
click at [74, 116] on span "Замовлення" at bounding box center [65, 122] width 55 height 12
click at [52, 279] on span "Товари та послуги" at bounding box center [80, 285] width 84 height 12
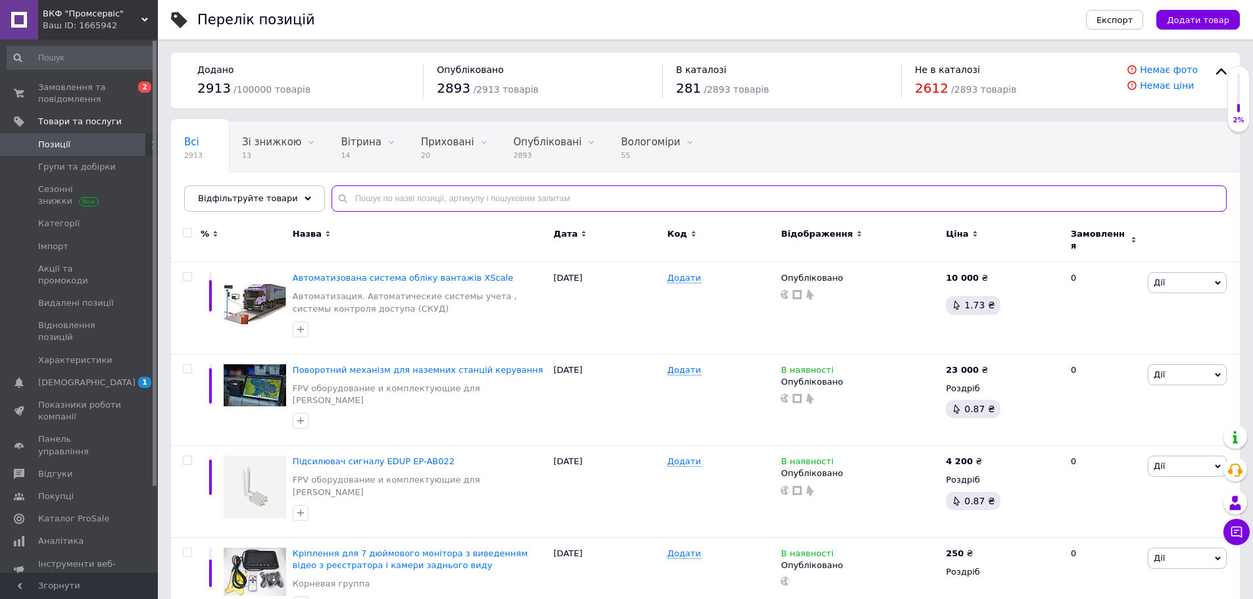
click at [414, 201] on input "text" at bounding box center [778, 198] width 895 height 26
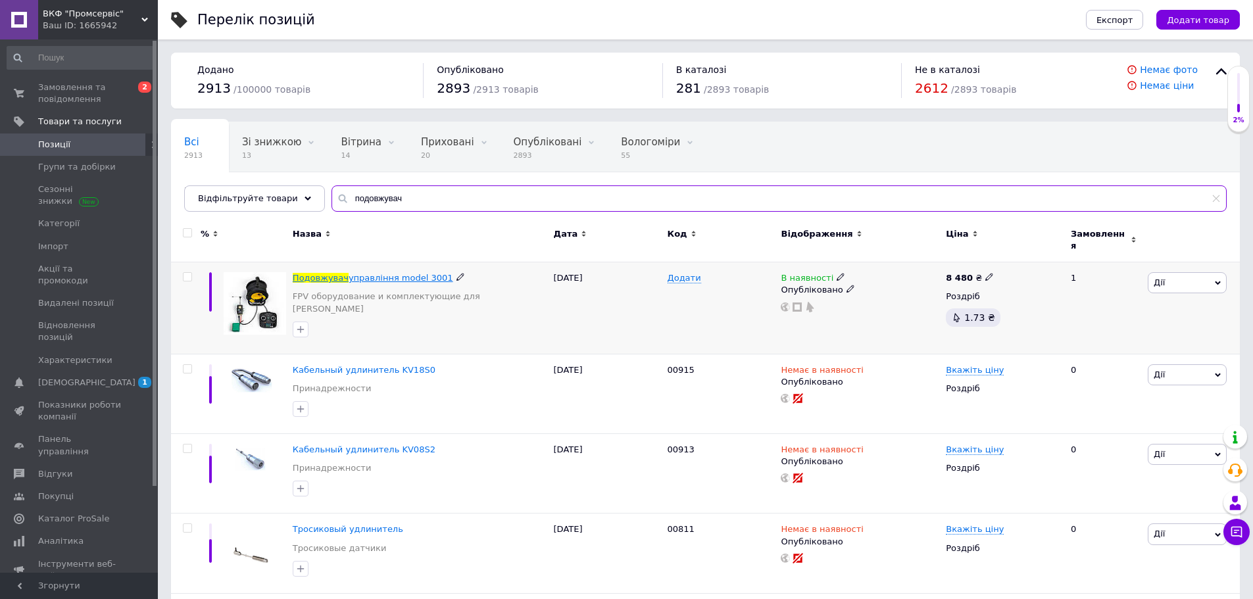
type input "подовжувач"
click at [353, 273] on span "управління model 3001" at bounding box center [401, 278] width 105 height 10
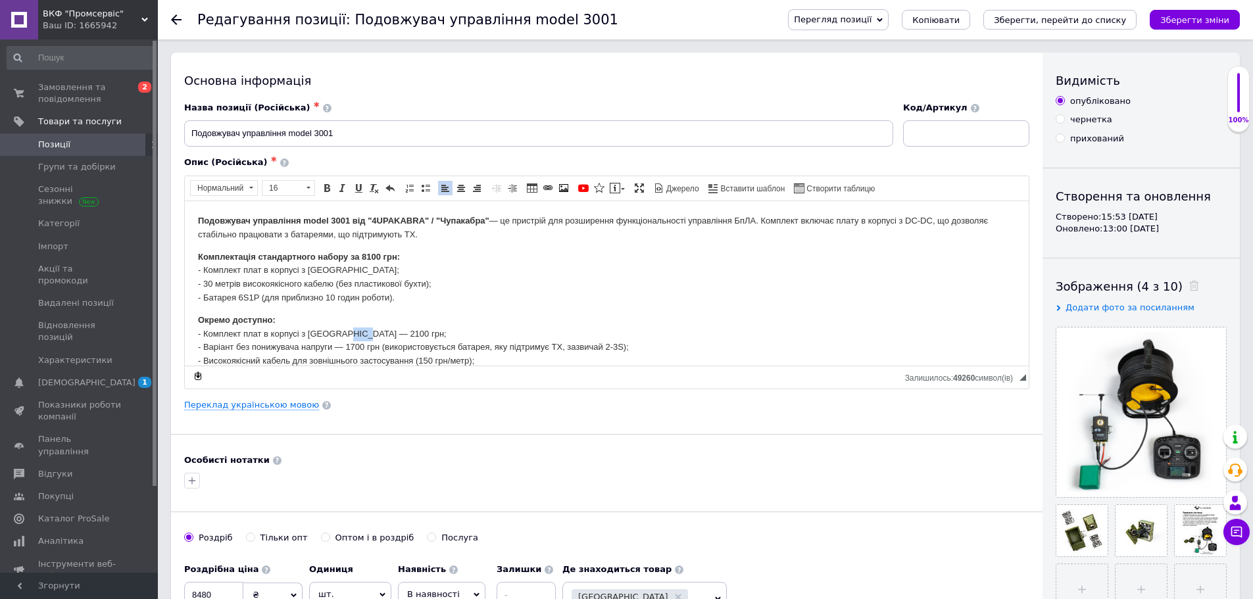
drag, startPoint x: 368, startPoint y: 331, endPoint x: 349, endPoint y: 335, distance: 19.0
click at [349, 335] on p "Окремо доступно: - Комплект плат в корпусі з DC-DC — 2100 грн; - Варіант без по…" at bounding box center [606, 354] width 817 height 82
click at [260, 406] on link "Переклад українською мовою" at bounding box center [251, 405] width 135 height 11
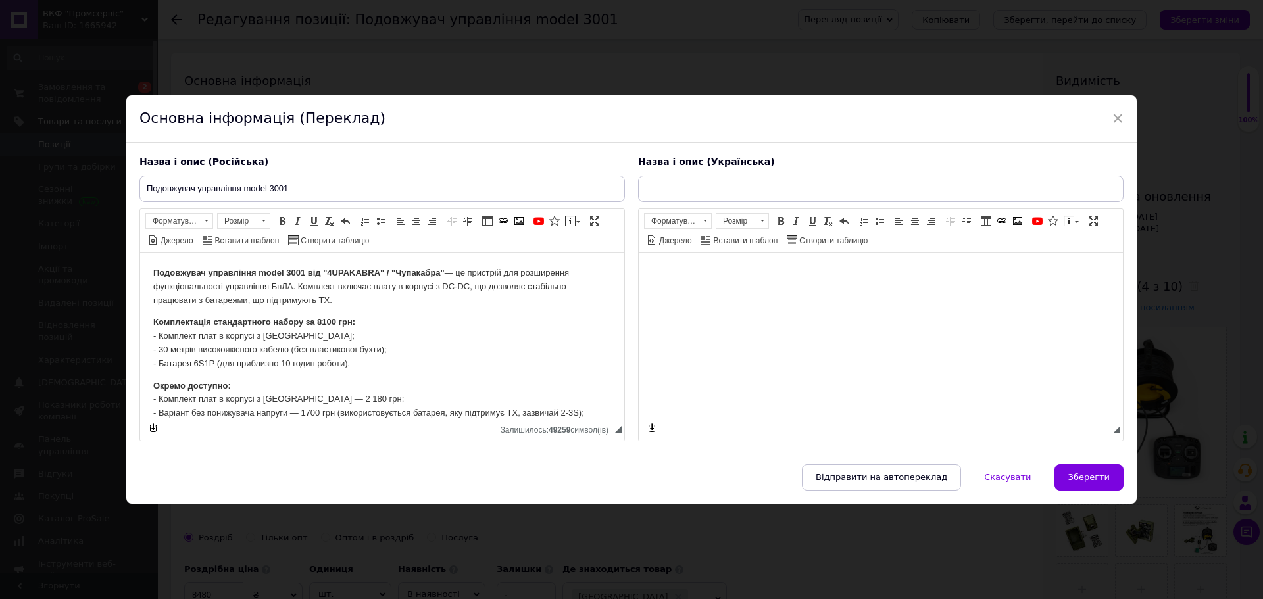
type input "Подовжувач управління model 3001"
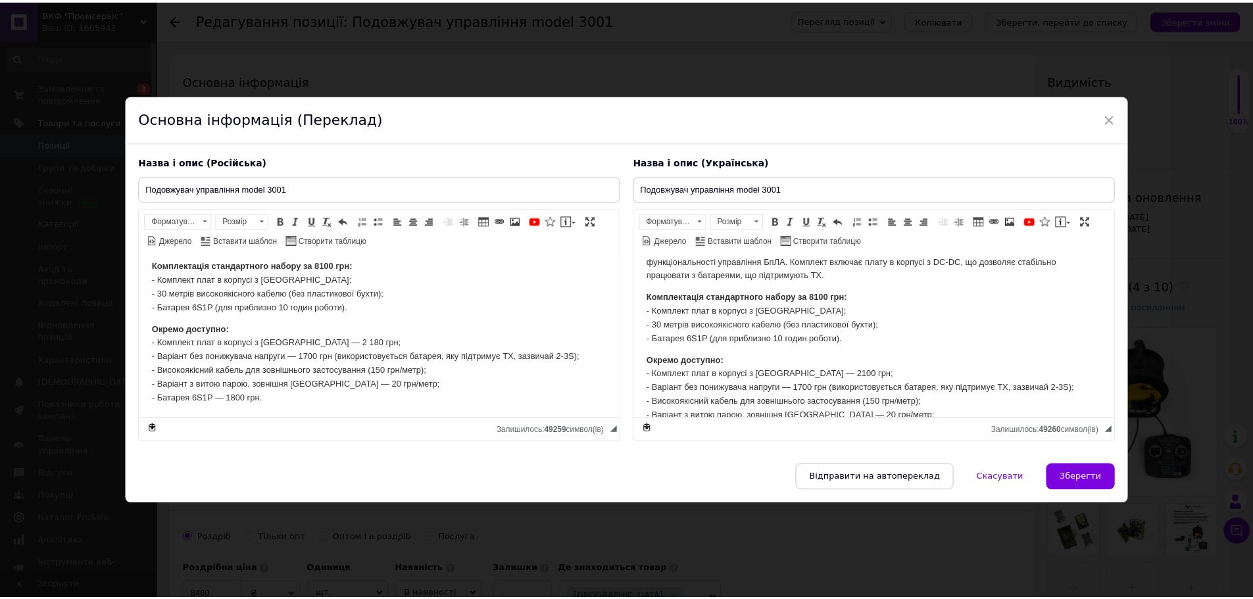
scroll to position [57, 0]
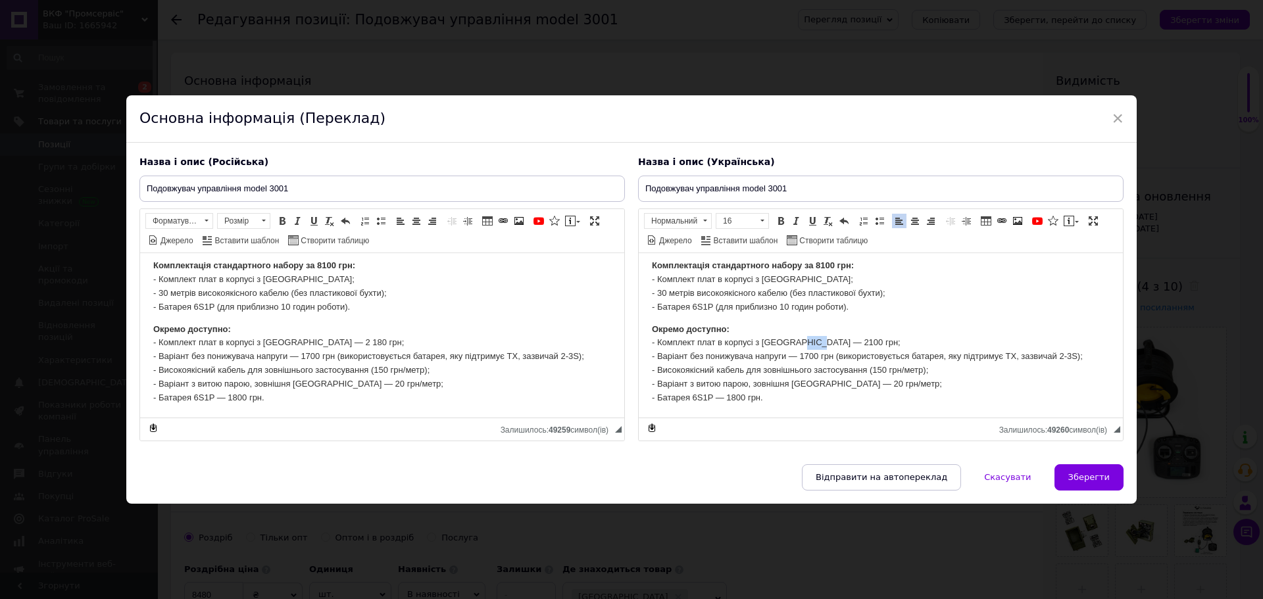
drag, startPoint x: 818, startPoint y: 341, endPoint x: 802, endPoint y: 343, distance: 15.9
click at [802, 343] on p "Окремо доступно: - Комплект плат в корпусі з DC-DC — 2100 грн; - Варіант без по…" at bounding box center [881, 363] width 458 height 82
click at [1090, 479] on span "Зберегти" at bounding box center [1088, 477] width 41 height 10
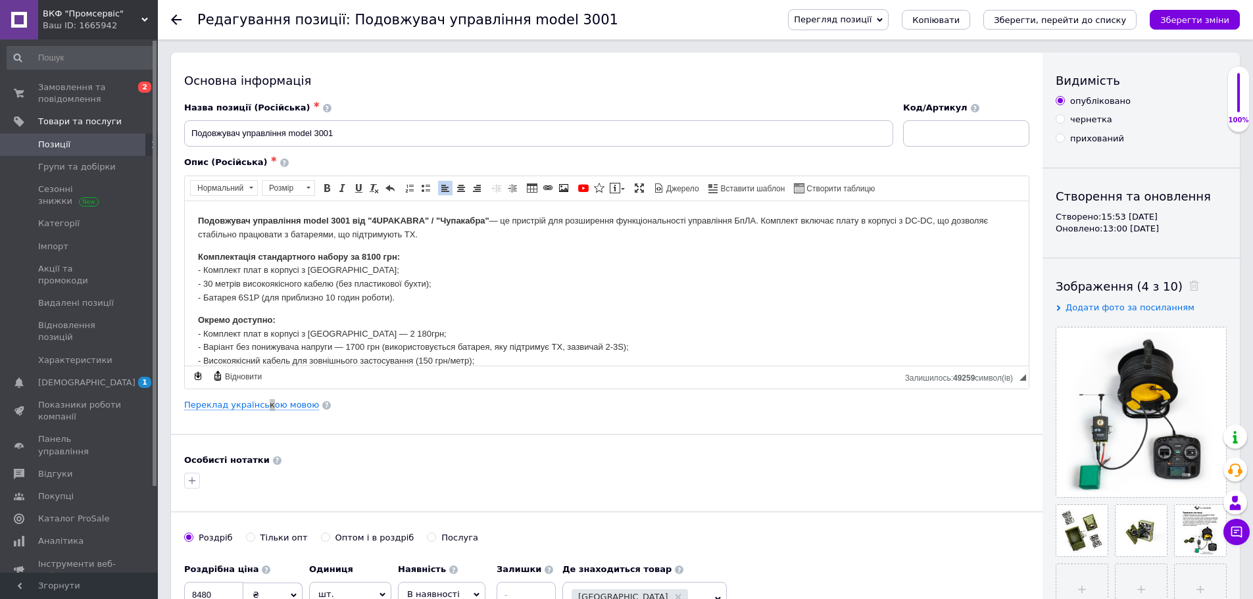
click at [399, 316] on p "Окремо доступно: - Комплект плат в корпусі з DC-DC — 2 180 грн; - Варіант без п…" at bounding box center [606, 354] width 817 height 82
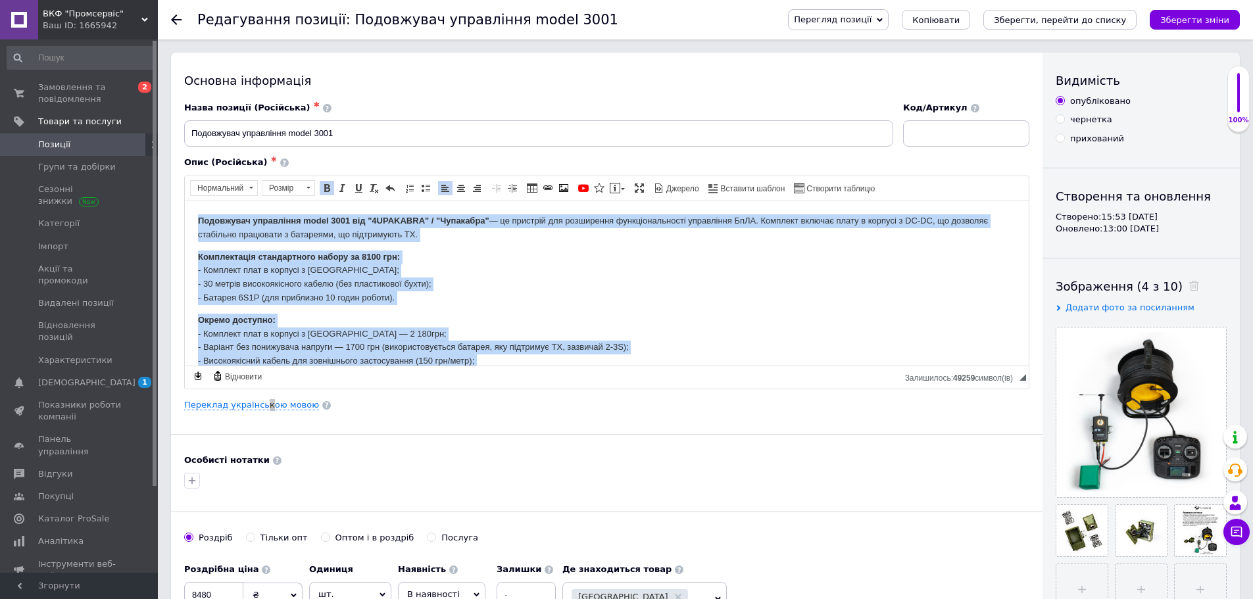
copy body "Loremipsum dolorsitam conse 0311 adi "3ELITSEDD" / "Eiusmodte" — in utlabore et…"
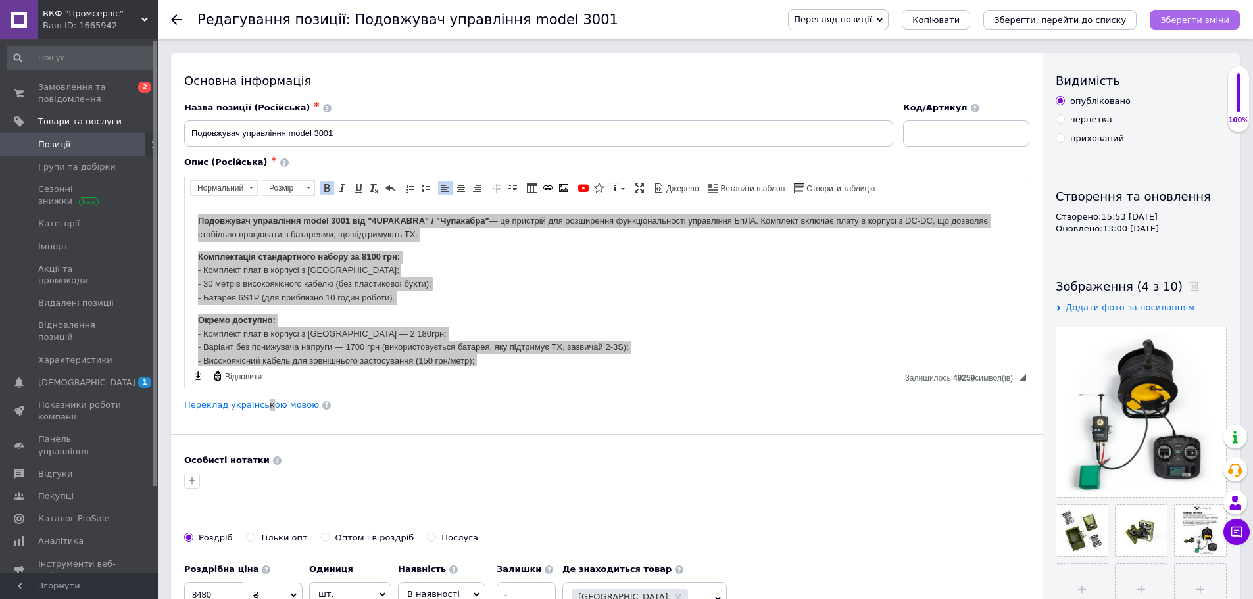
click at [1188, 16] on icon "Зберегти зміни" at bounding box center [1194, 20] width 69 height 10
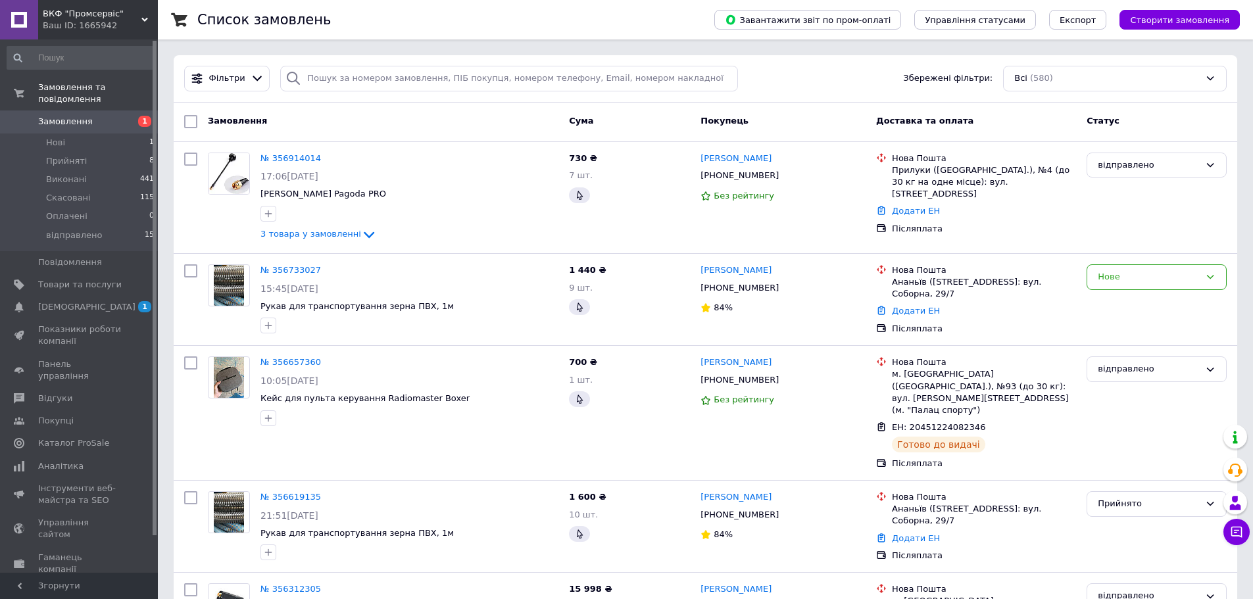
click at [59, 116] on span "Замовлення" at bounding box center [65, 122] width 55 height 12
click at [912, 206] on link "Додати ЕН" at bounding box center [916, 211] width 48 height 10
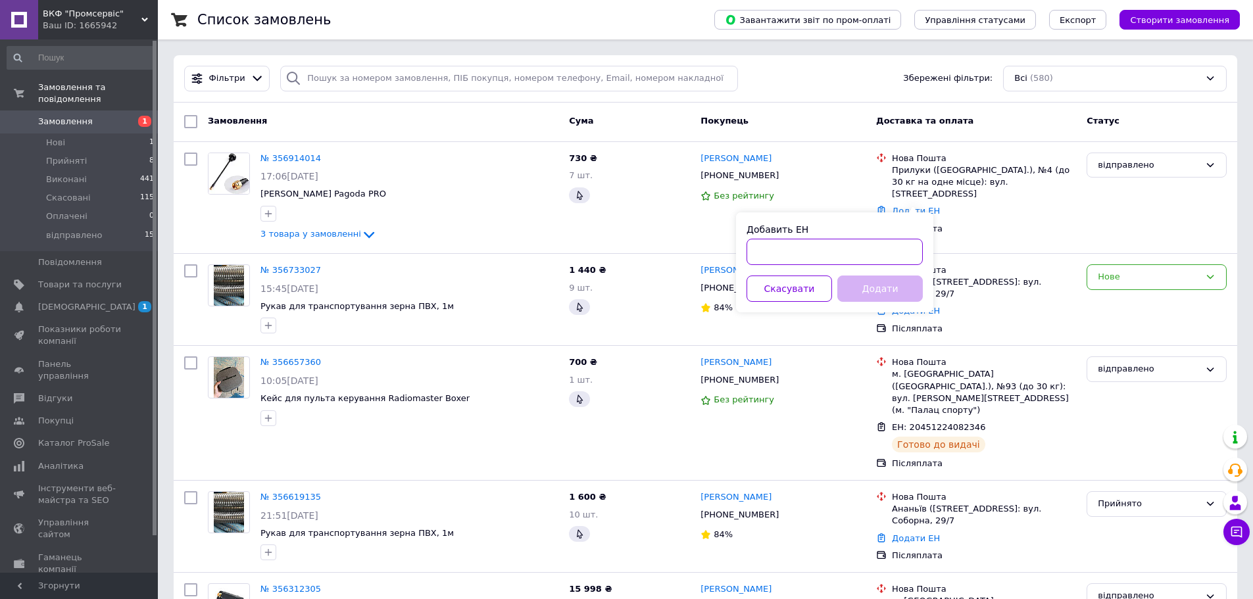
click at [867, 257] on input "Добавить ЕН" at bounding box center [834, 252] width 176 height 26
paste input "20451225335510"
type input "20451225335510"
click at [878, 287] on button "Додати" at bounding box center [879, 289] width 85 height 26
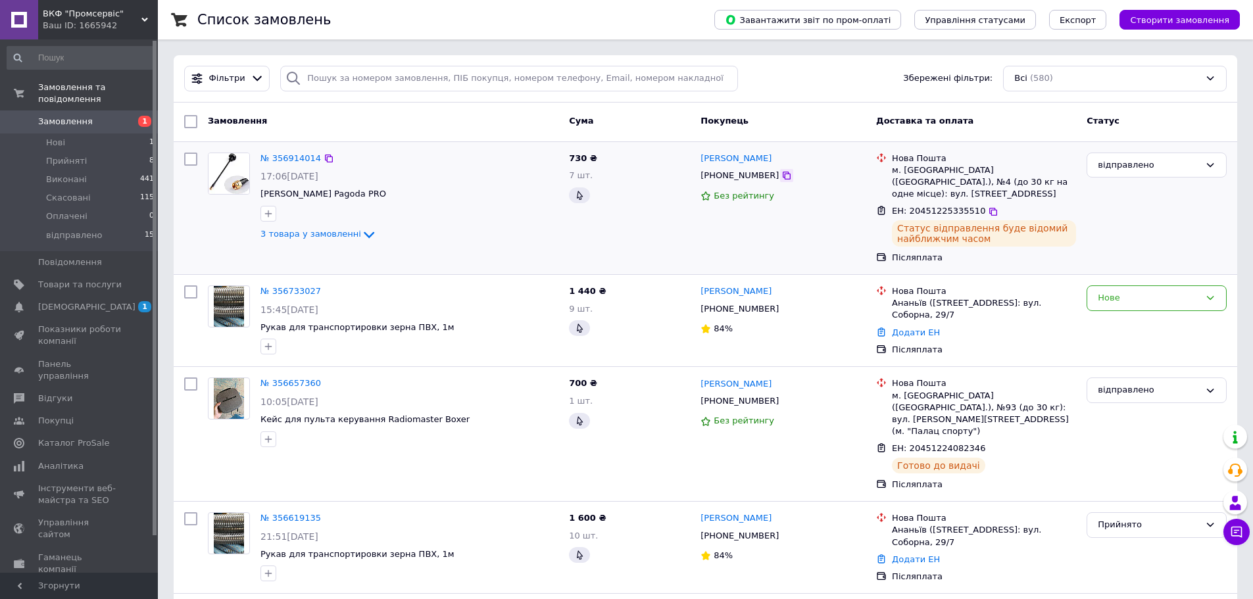
drag, startPoint x: 755, startPoint y: 161, endPoint x: 771, endPoint y: 172, distance: 19.0
click at [732, 160] on div "[PERSON_NAME]" at bounding box center [783, 158] width 168 height 15
click at [781, 176] on icon at bounding box center [786, 175] width 11 height 11
click at [325, 155] on icon at bounding box center [329, 159] width 8 height 8
